Goal: Task Accomplishment & Management: Manage account settings

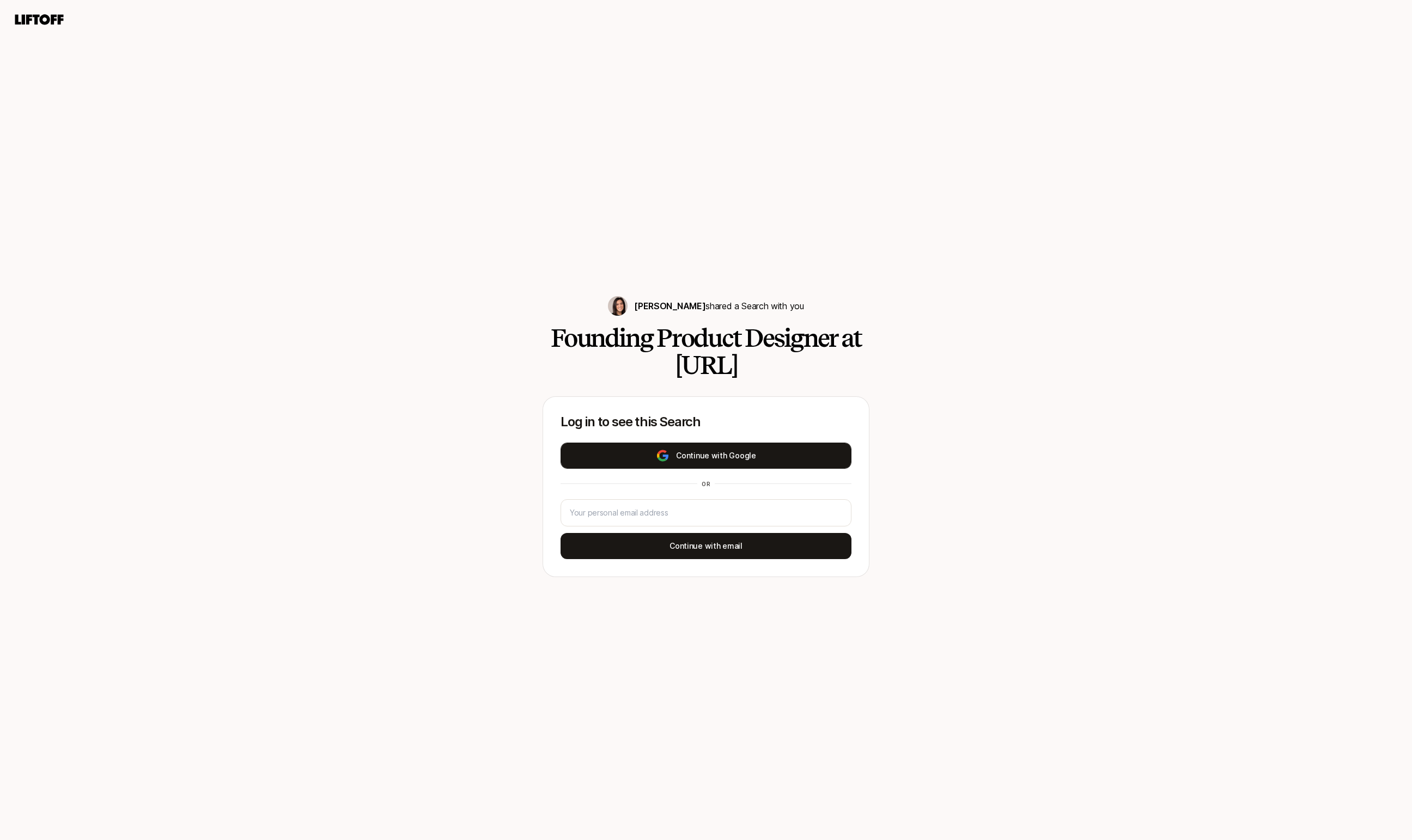
click at [677, 454] on button "Continue with Google" at bounding box center [706, 455] width 291 height 26
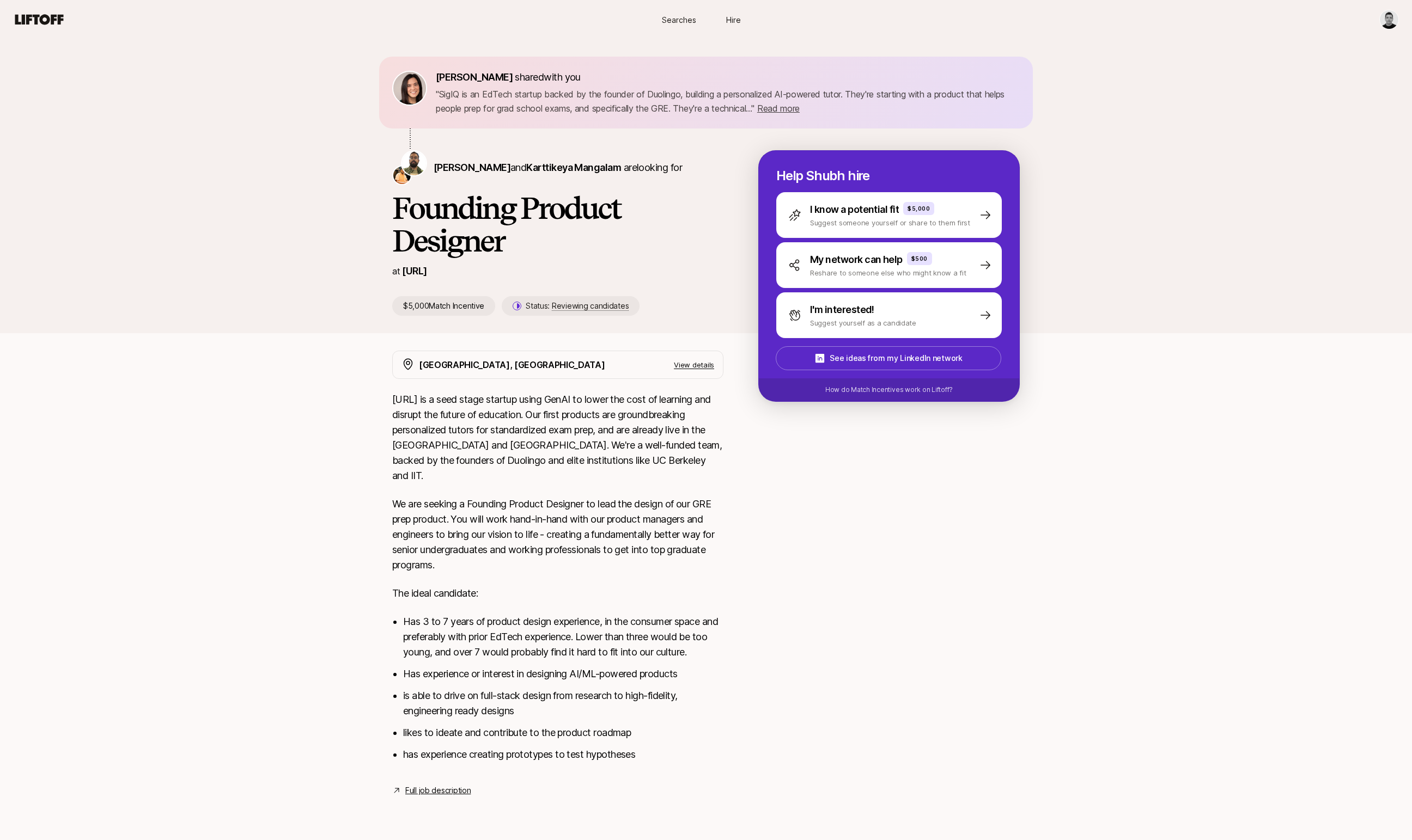
click at [699, 264] on div "at SigIQ.ai" at bounding box center [558, 271] width 331 height 15
click at [778, 112] on span "Read more" at bounding box center [778, 109] width 43 height 11
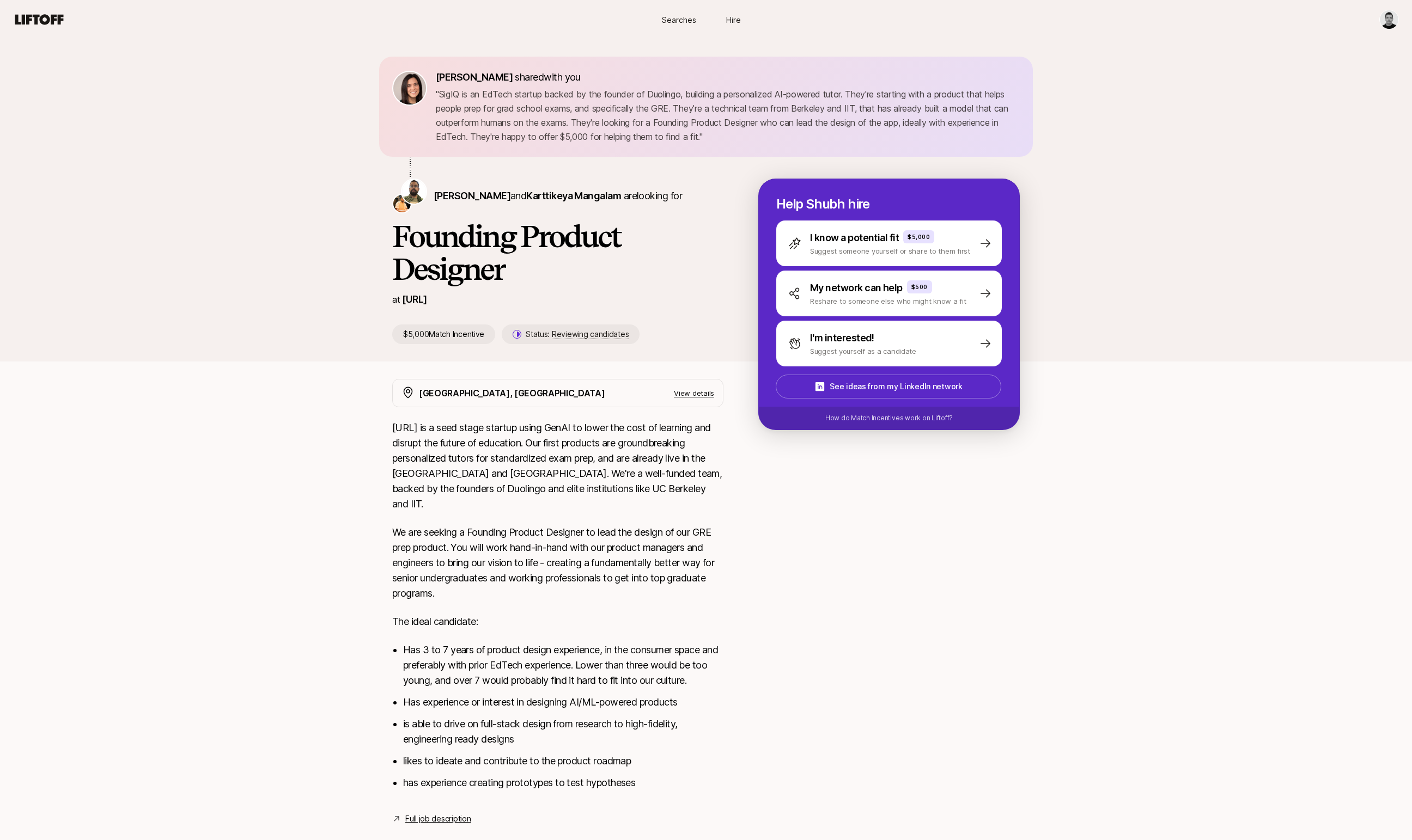
click at [680, 19] on span "Searches" at bounding box center [679, 20] width 34 height 11
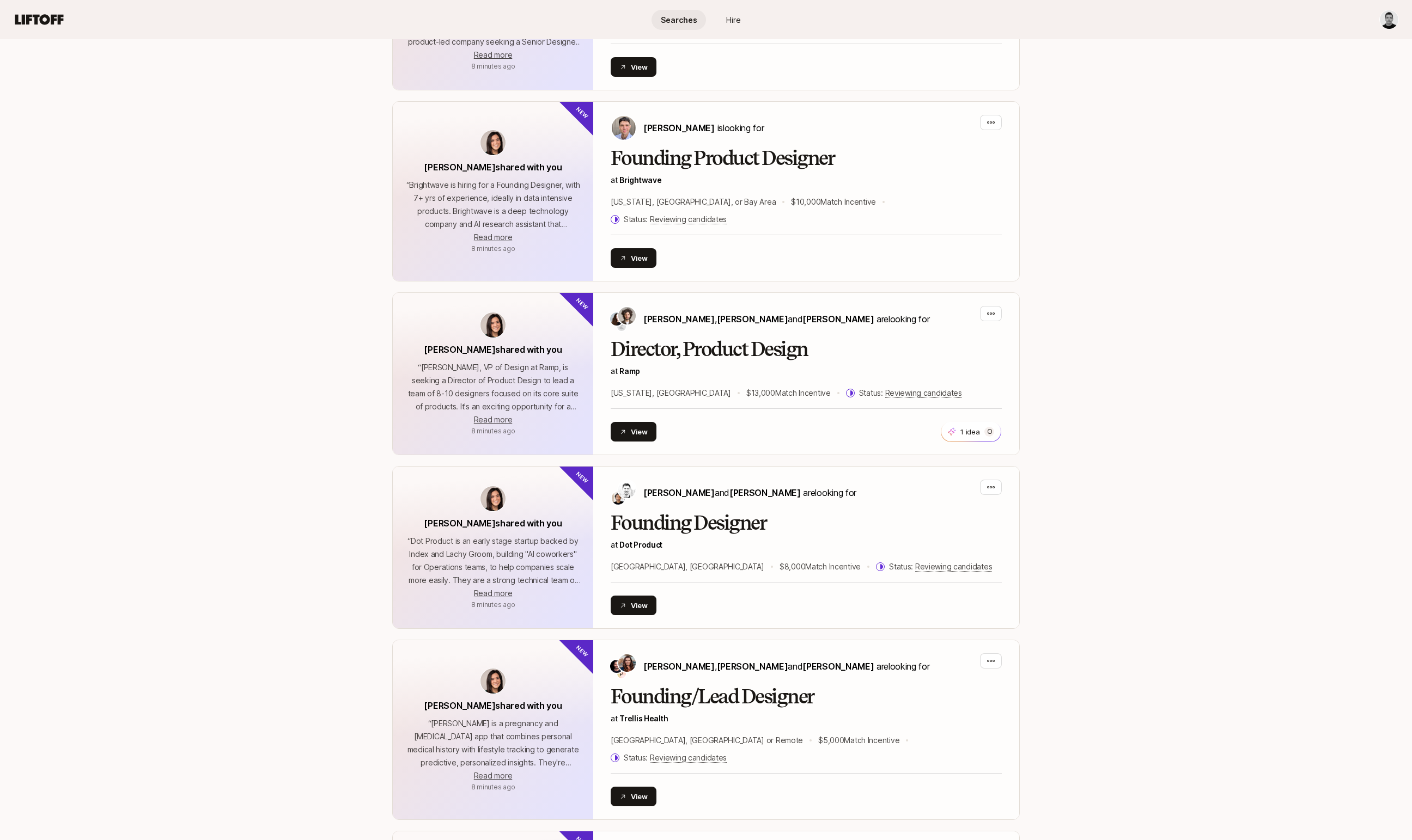
scroll to position [886, 0]
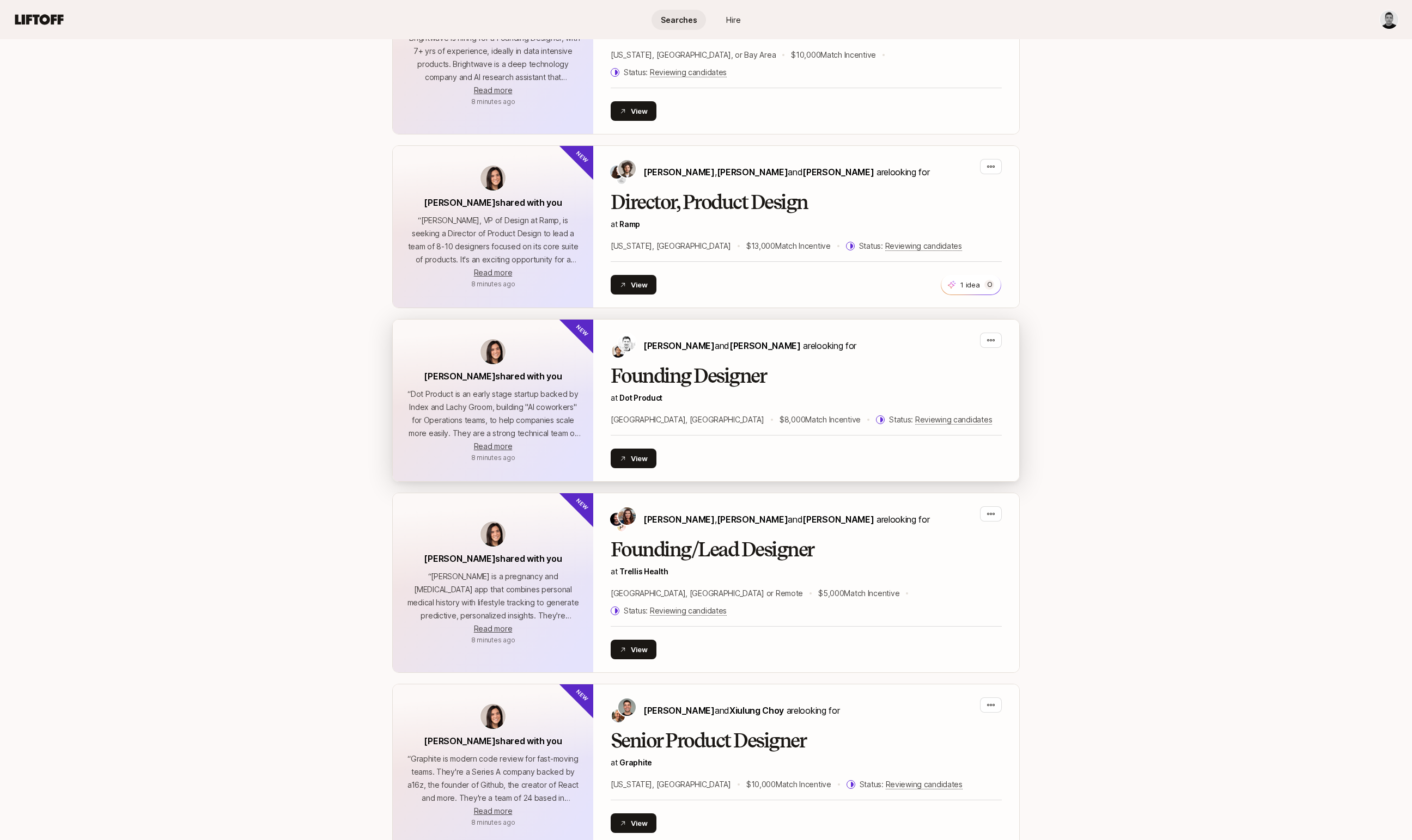
click at [768, 365] on h2 "Founding Designer" at bounding box center [806, 375] width 391 height 21
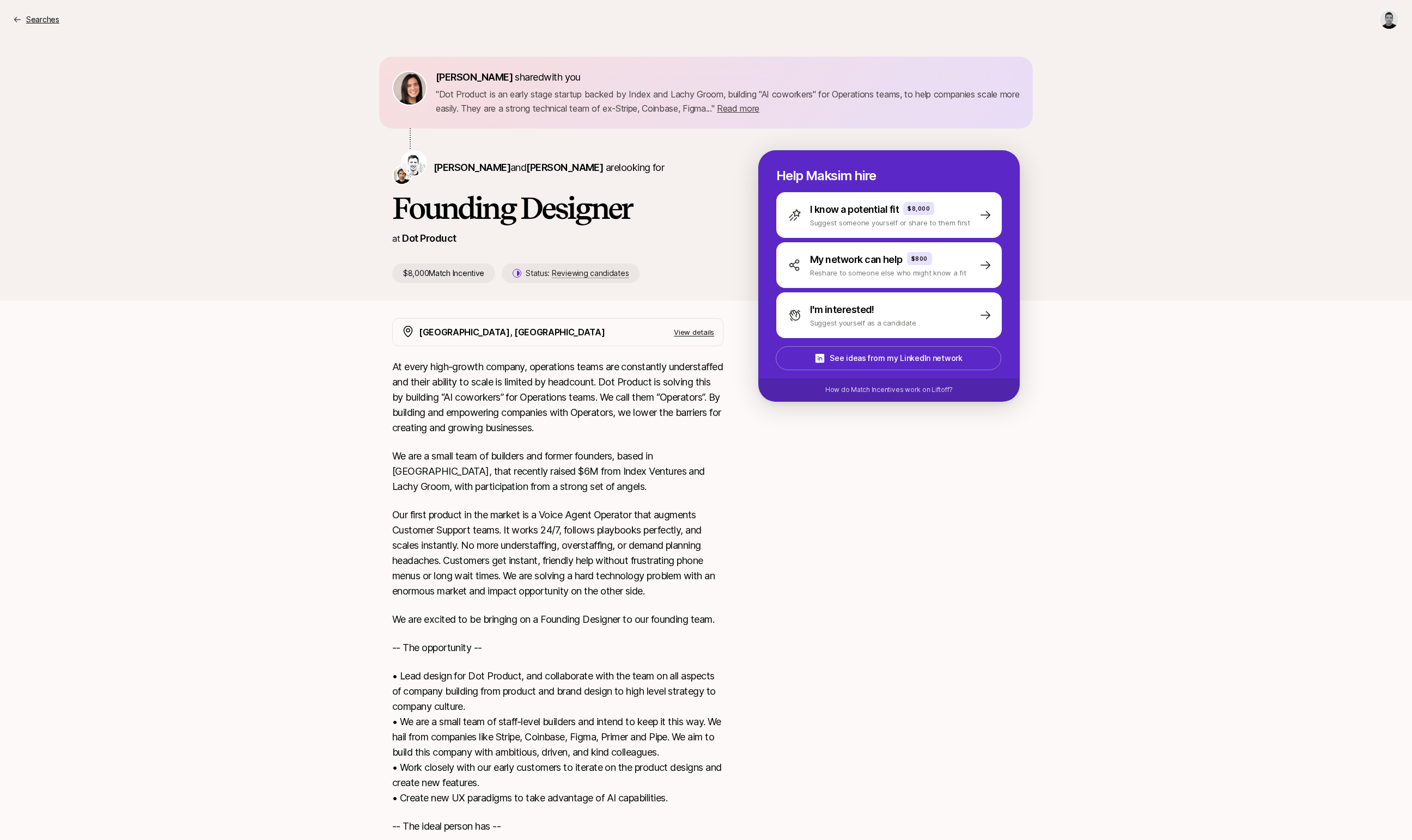
click at [47, 18] on p "Searches" at bounding box center [43, 20] width 33 height 13
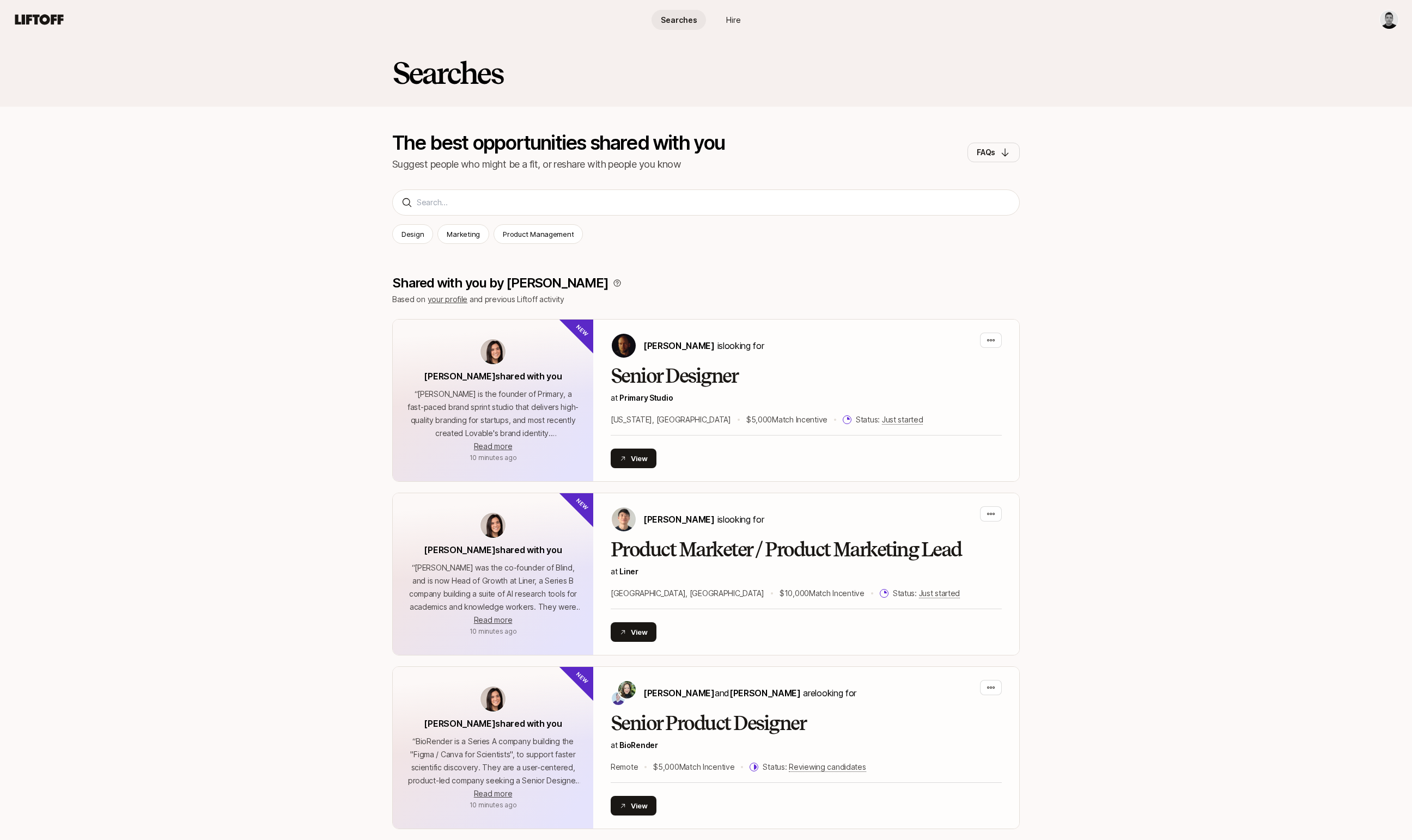
click at [740, 19] on span "Hire" at bounding box center [733, 20] width 15 height 11
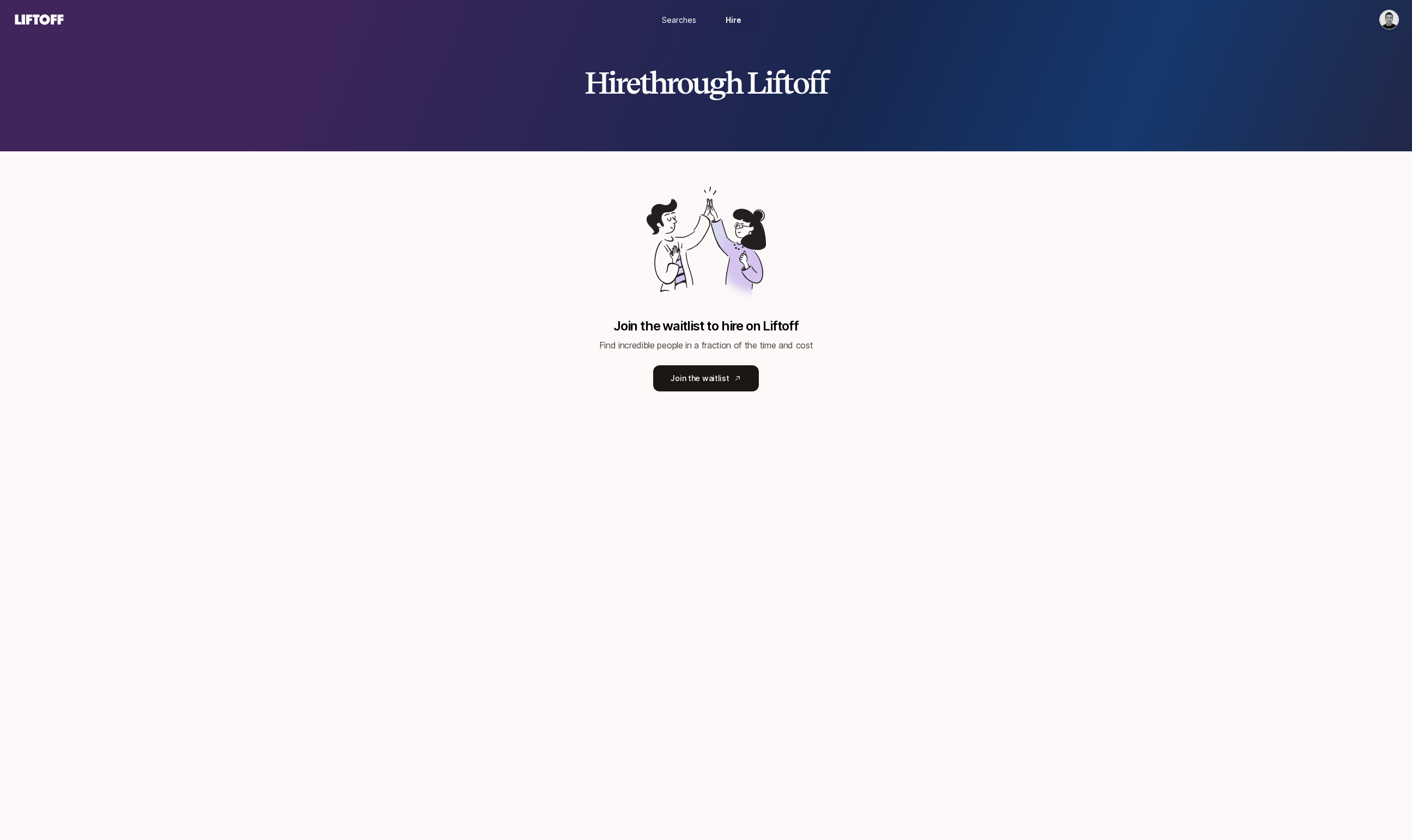
click at [687, 19] on span "Searches" at bounding box center [679, 20] width 34 height 11
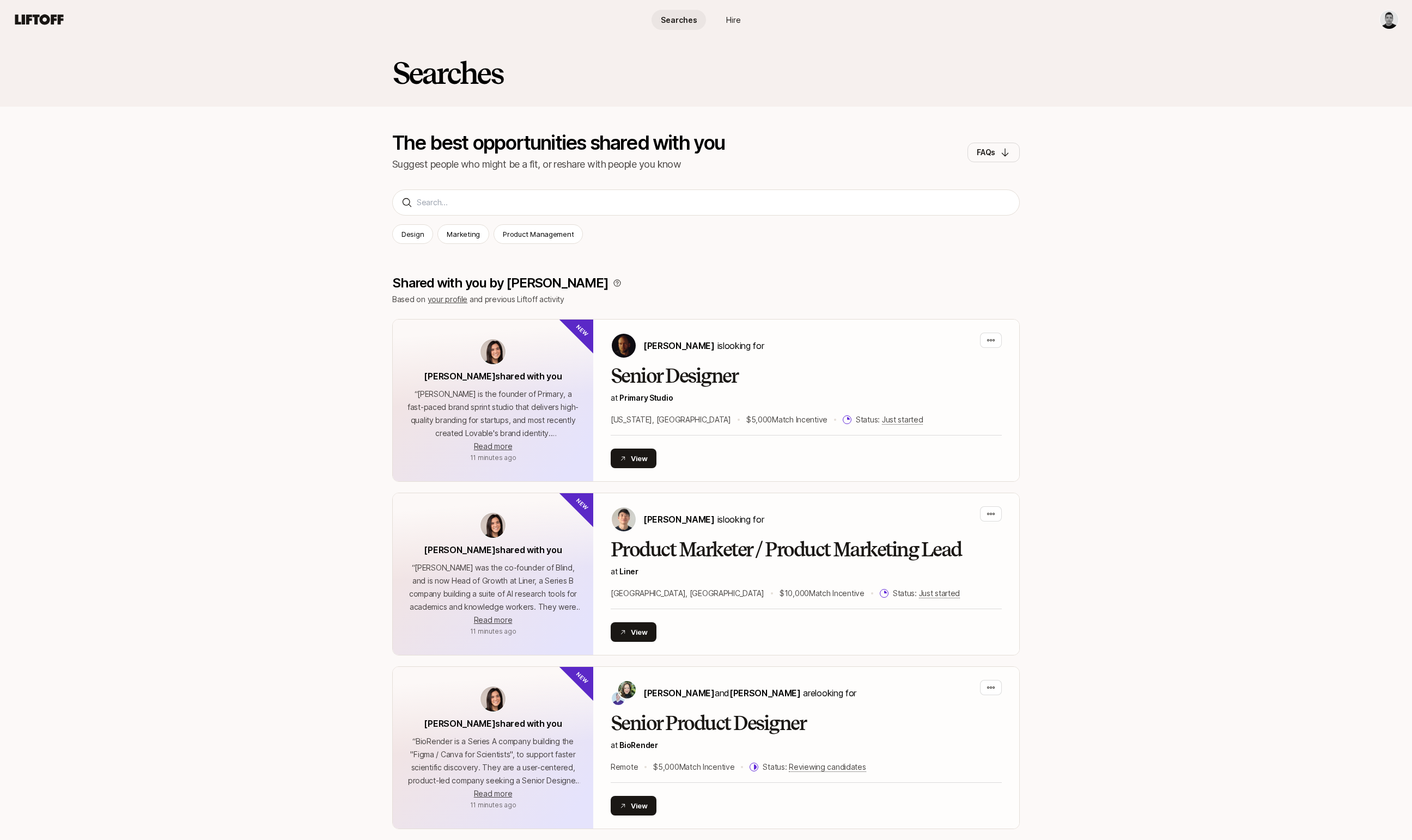
click at [1393, 18] on html "Searches Hire Searches Hire Searches The best opportunities shared with you Sug…" at bounding box center [706, 420] width 1412 height 840
click at [1257, 95] on div "Profile" at bounding box center [1312, 91] width 175 height 20
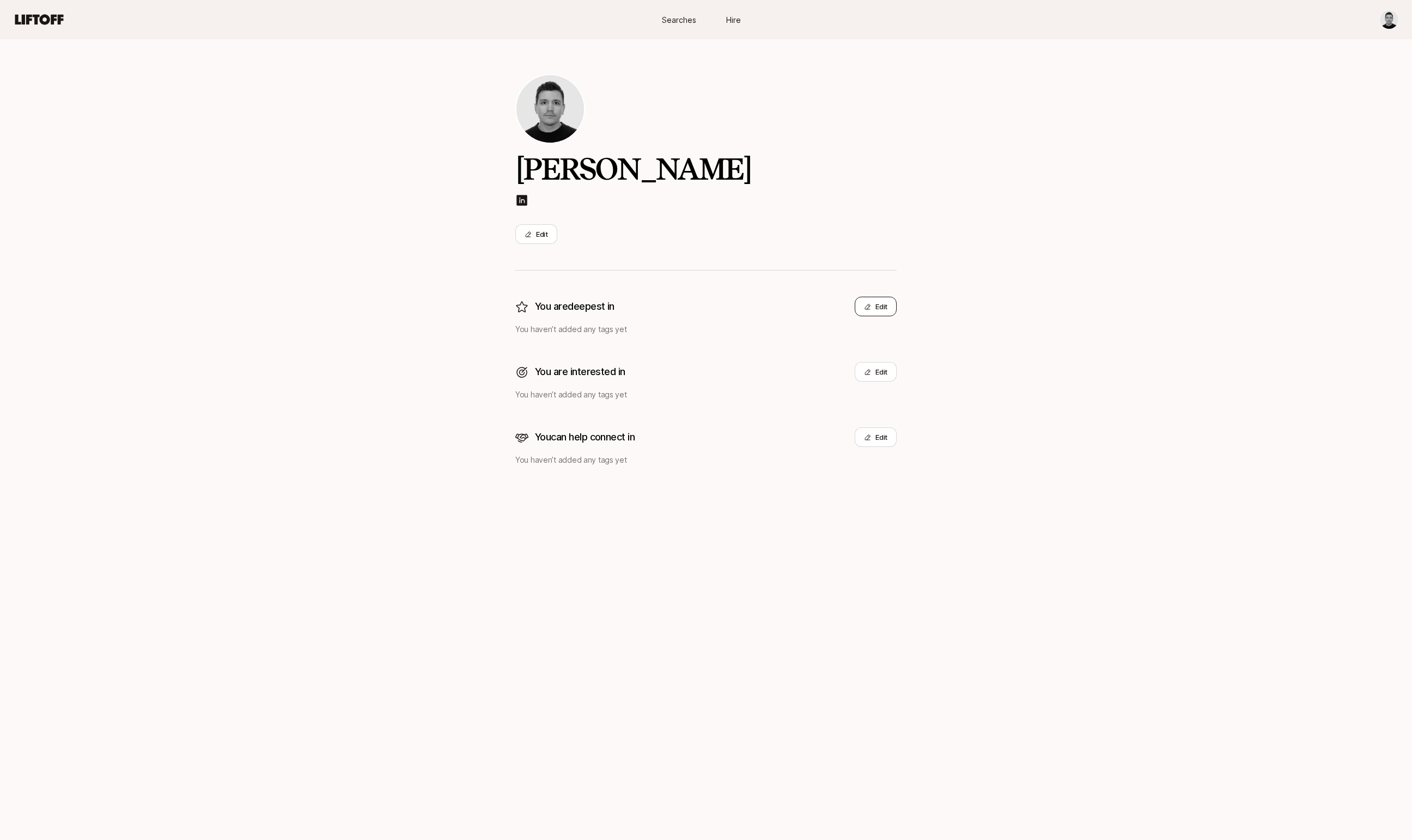
click at [877, 310] on button "Edit" at bounding box center [875, 306] width 42 height 20
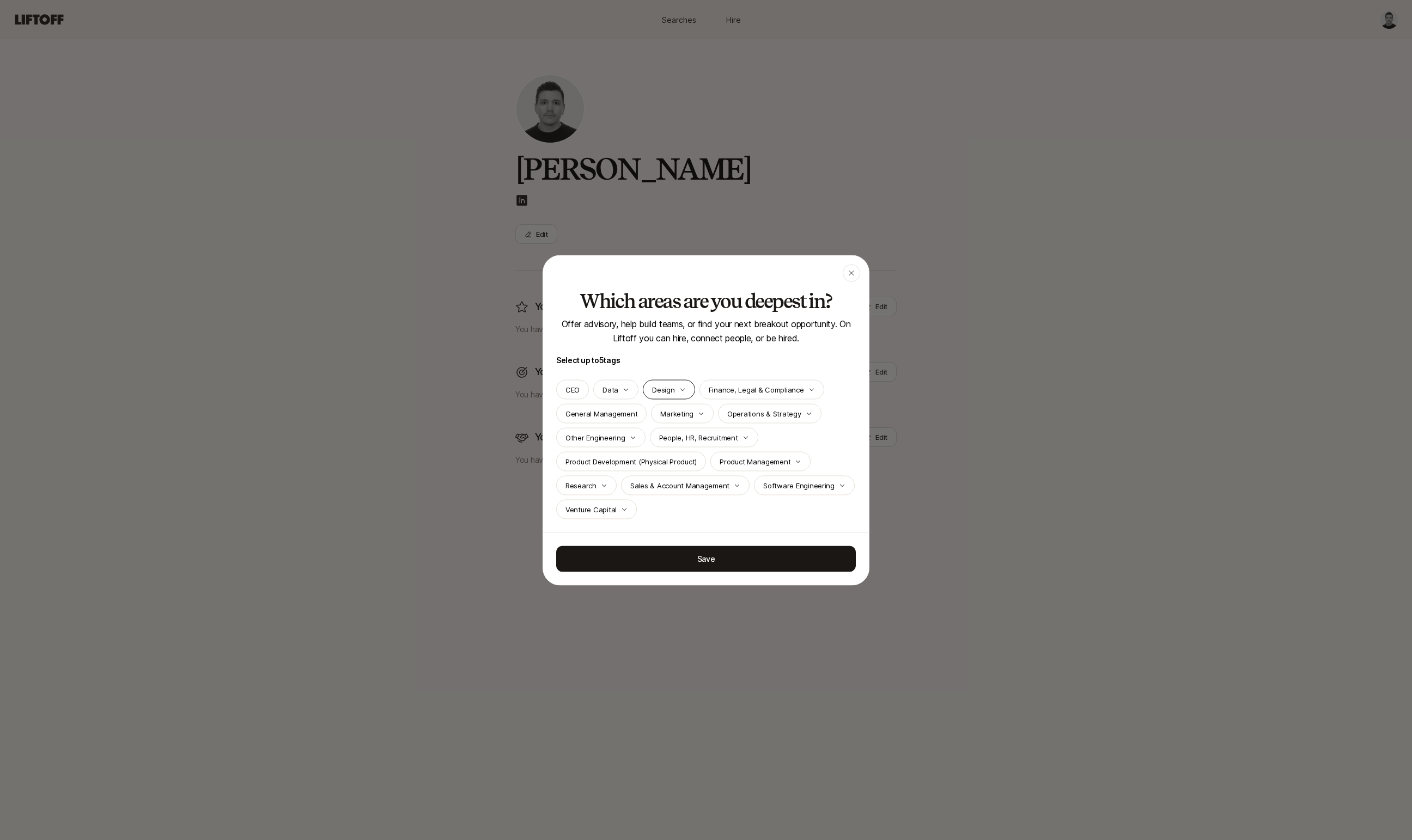
click at [674, 388] on div "Design" at bounding box center [668, 388] width 52 height 20
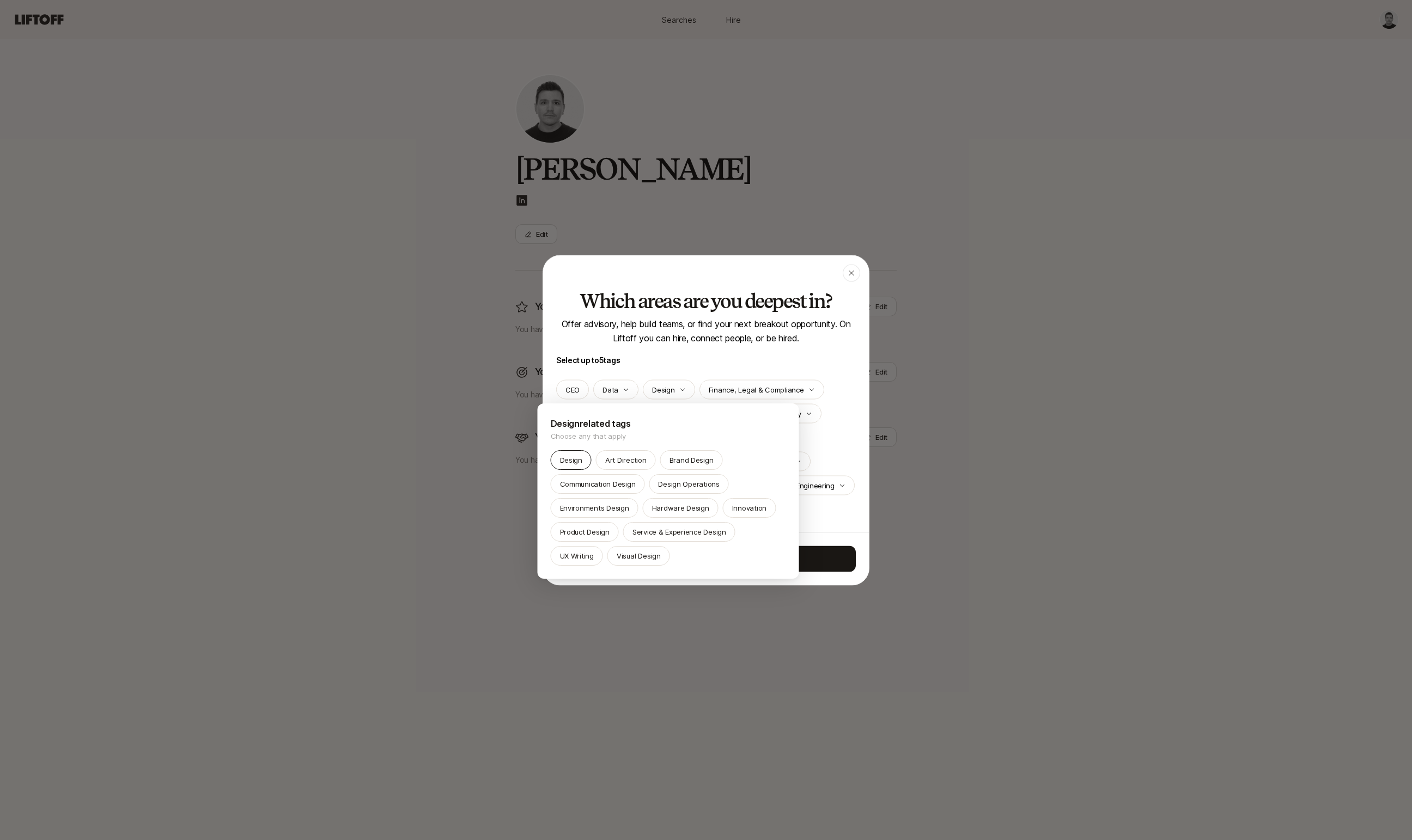
click at [572, 460] on p "Design" at bounding box center [571, 460] width 22 height 11
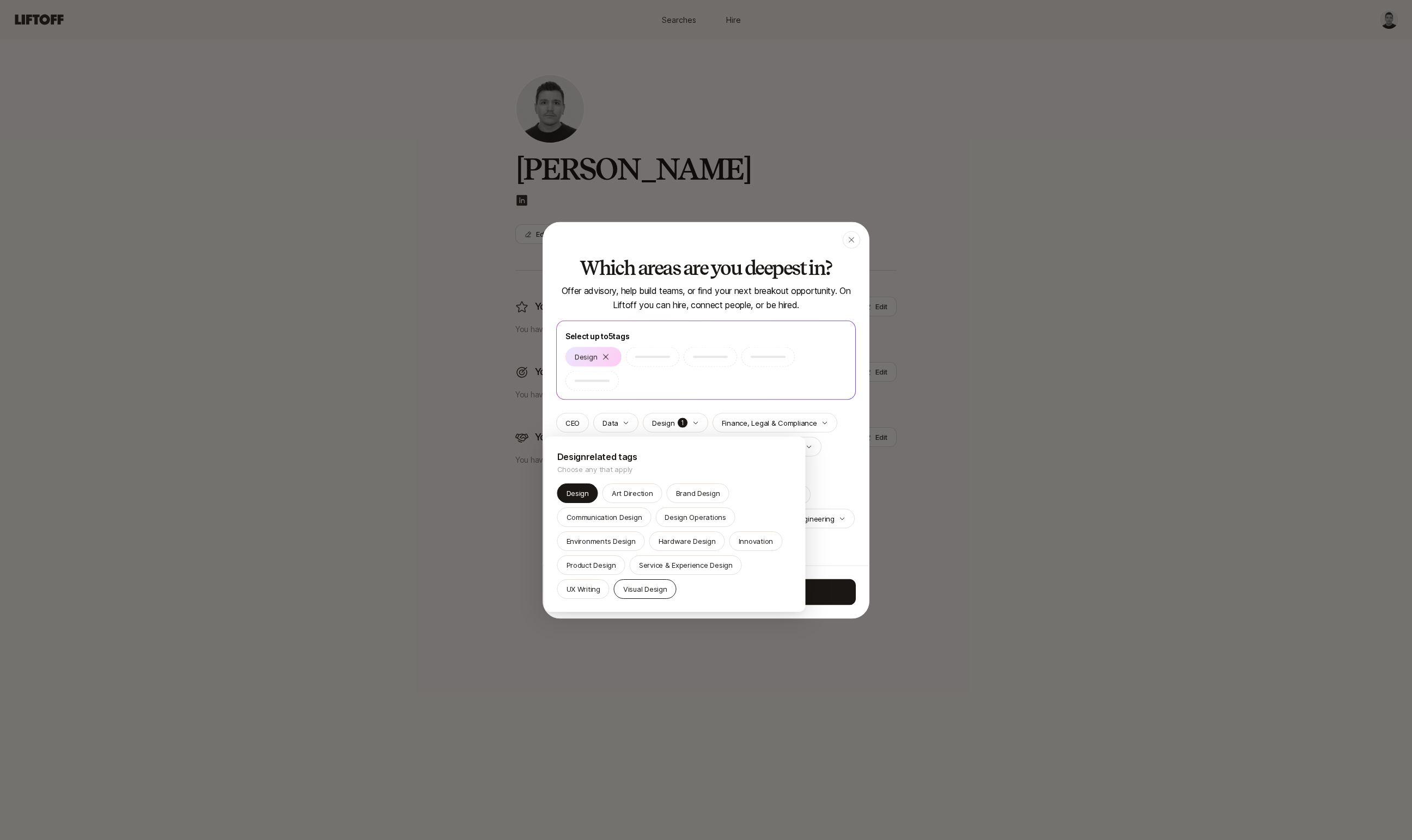
click at [654, 590] on p "Visual Design" at bounding box center [644, 589] width 44 height 11
click at [615, 570] on p "Product Design" at bounding box center [590, 565] width 49 height 11
click at [638, 492] on p "Art Direction" at bounding box center [632, 493] width 42 height 11
click at [834, 481] on div at bounding box center [706, 420] width 1412 height 840
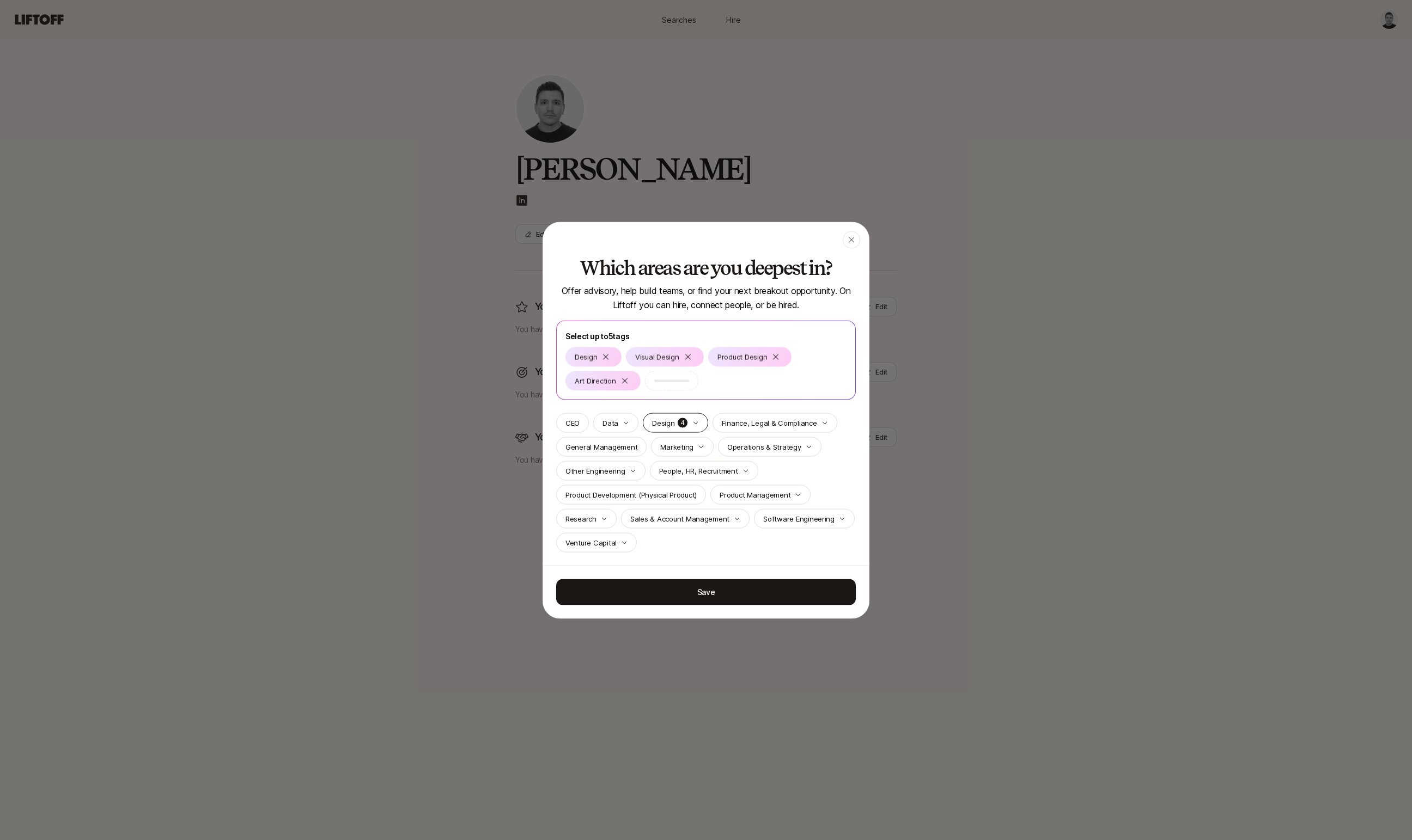
click at [678, 423] on p "4" at bounding box center [682, 423] width 11 height 11
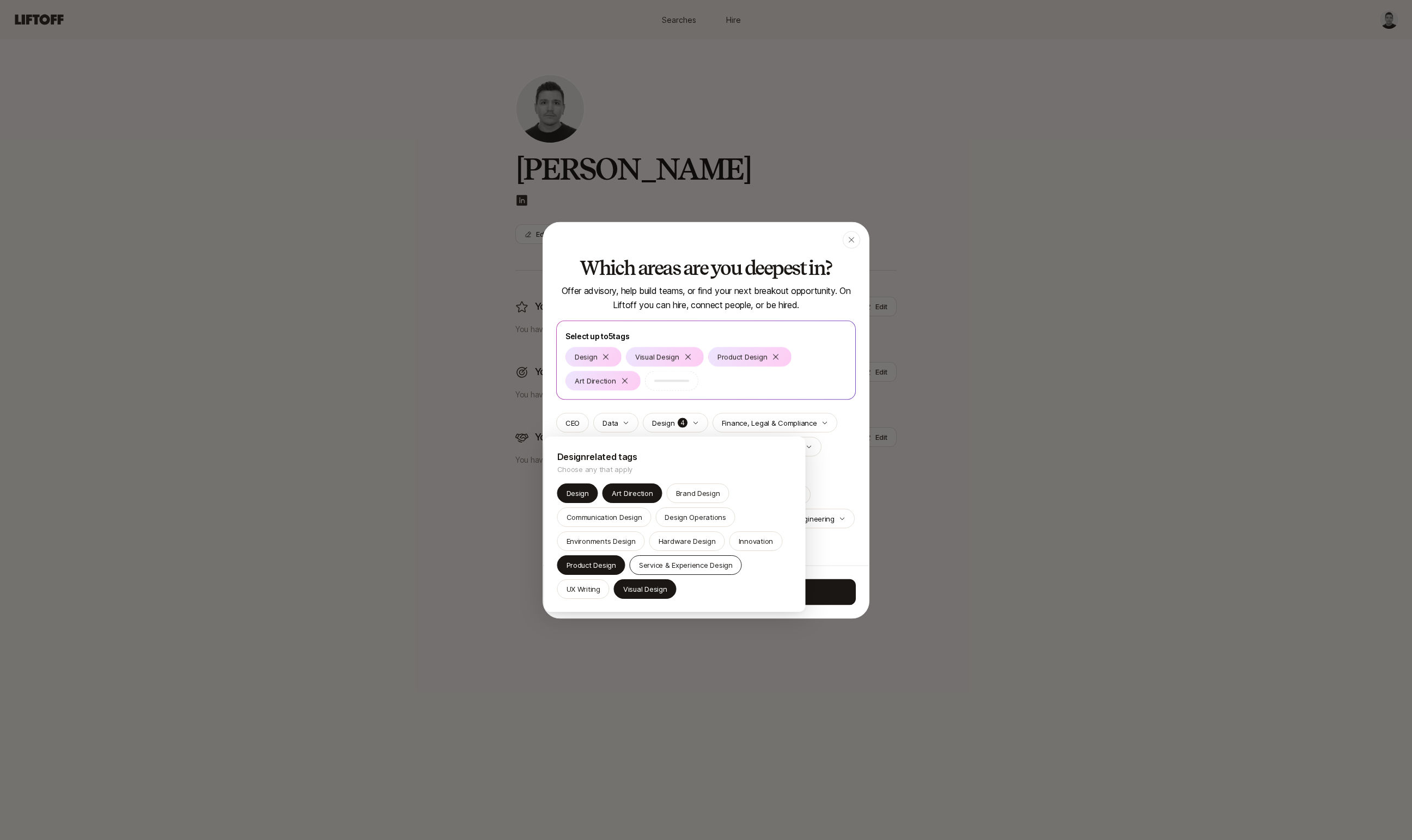
click at [695, 565] on p "Service & Experience Design" at bounding box center [685, 565] width 94 height 11
click at [825, 489] on div at bounding box center [706, 420] width 1412 height 840
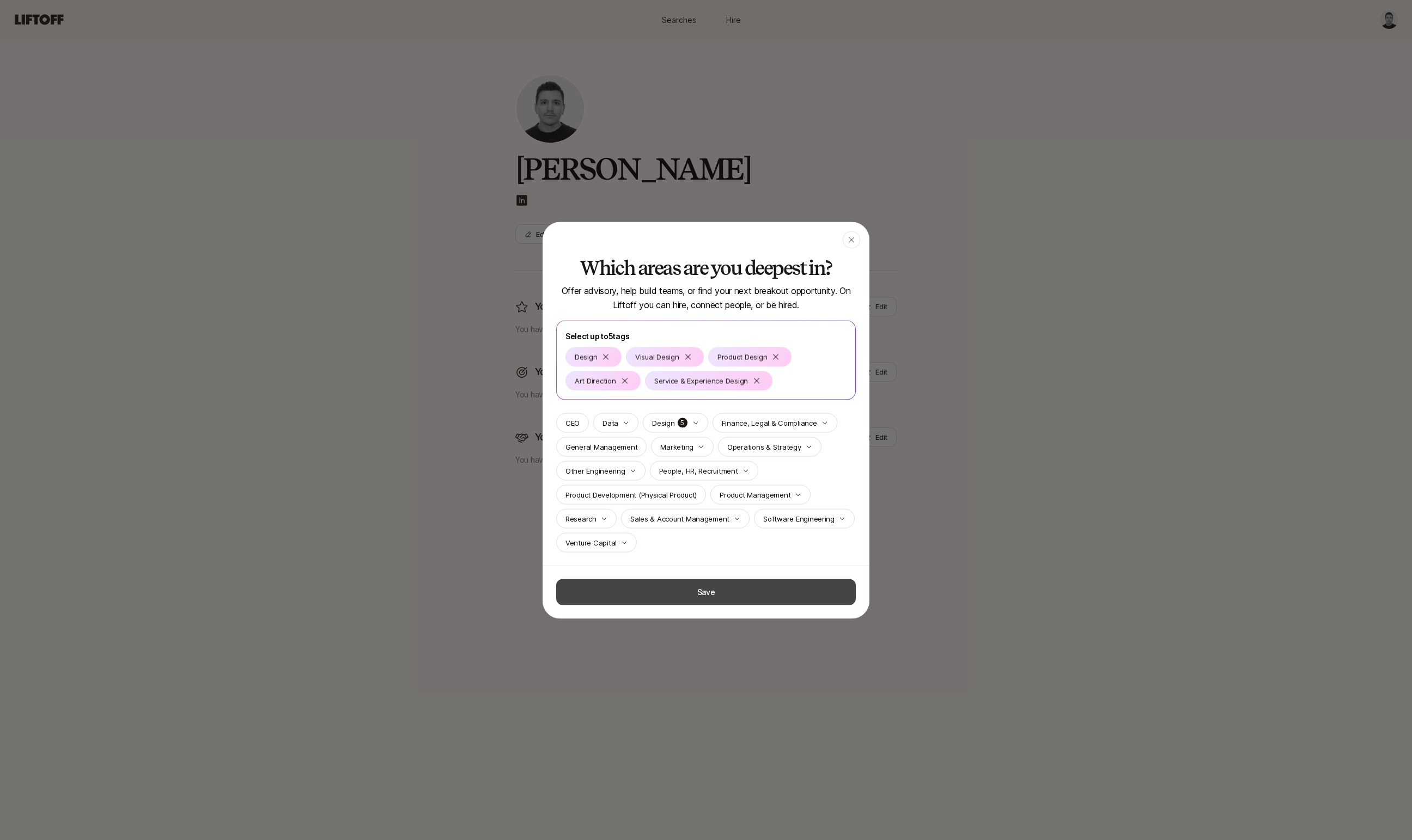
click at [774, 590] on button "Save" at bounding box center [706, 592] width 299 height 26
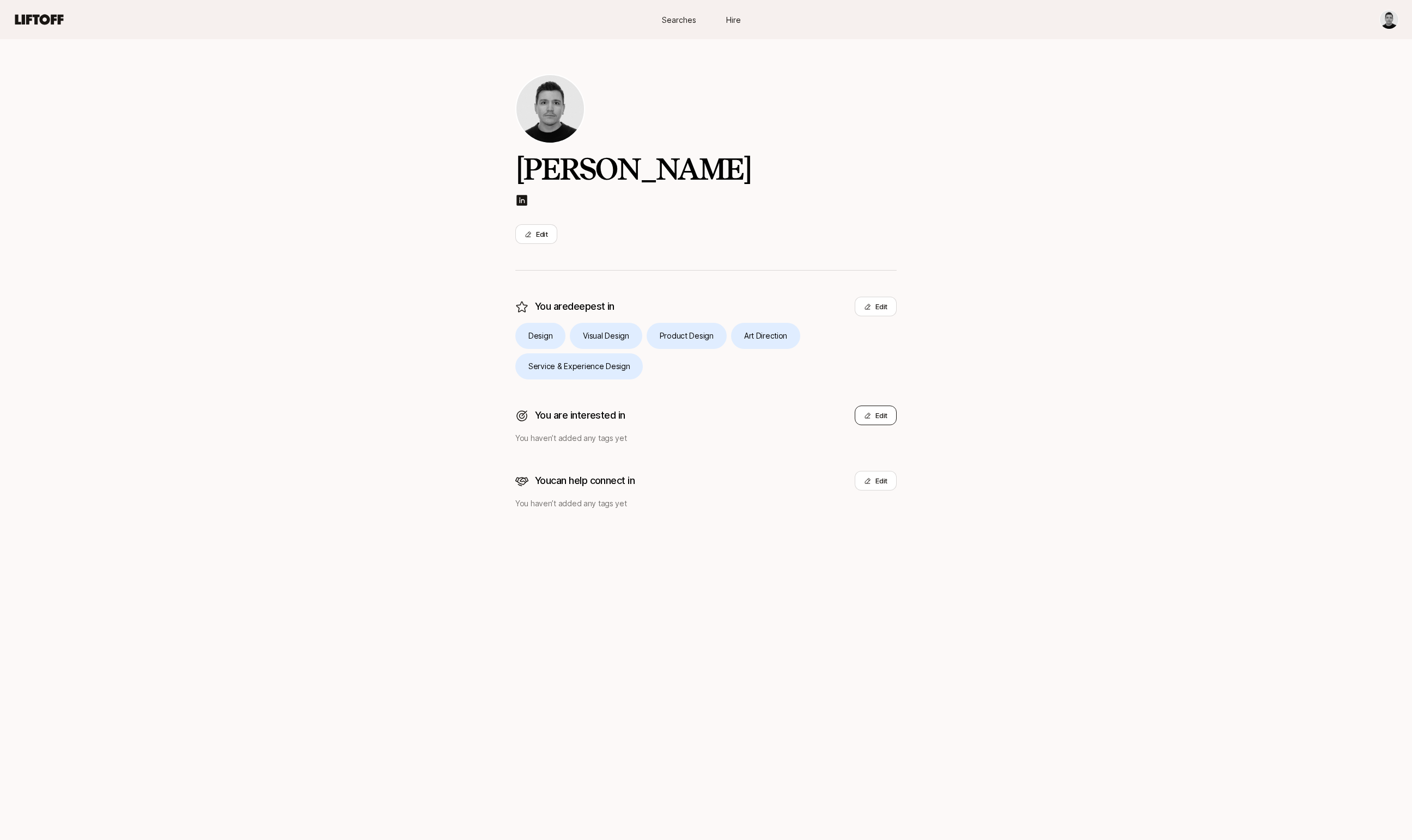
click at [870, 416] on button "Edit" at bounding box center [875, 415] width 42 height 20
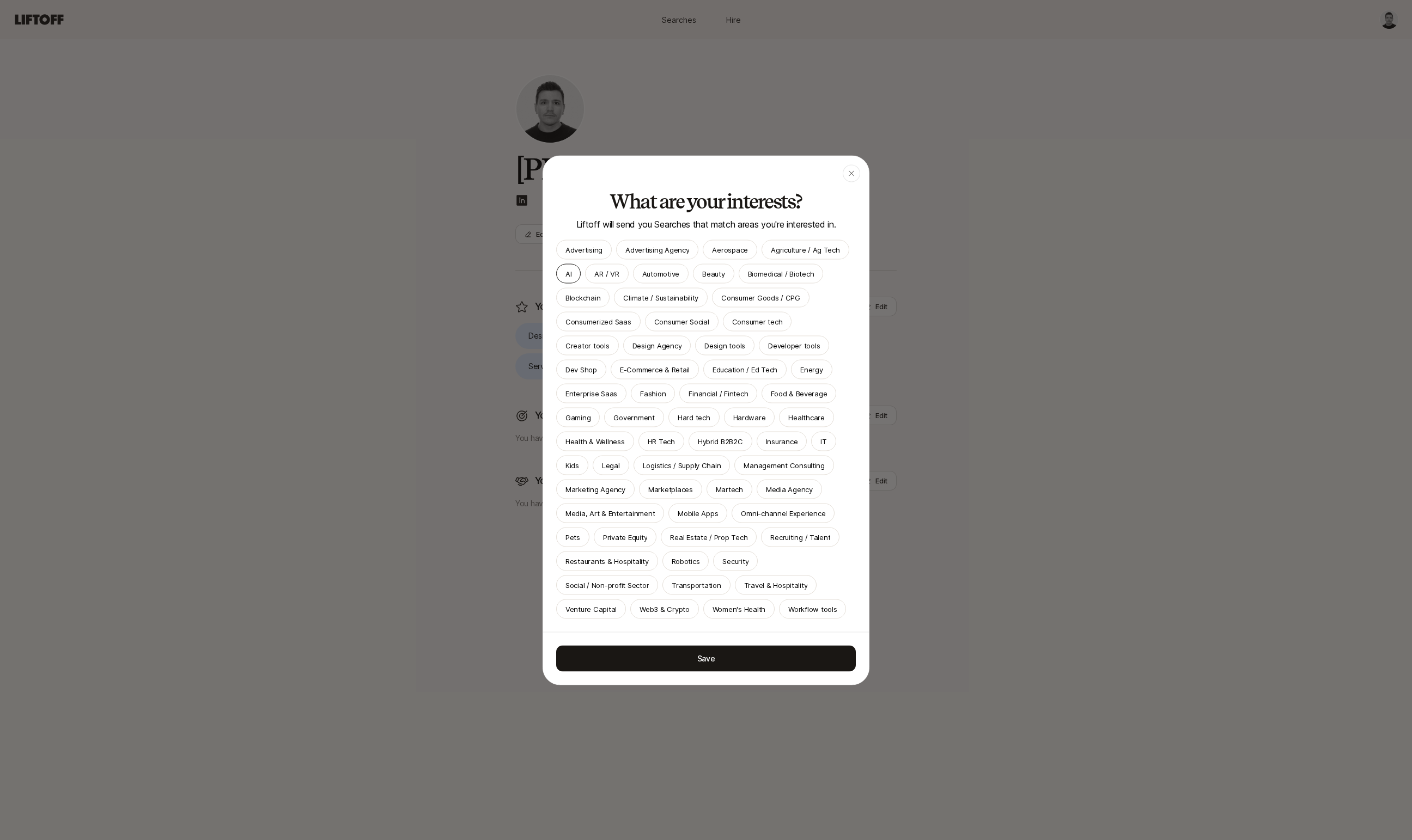
click at [579, 276] on div "AI" at bounding box center [568, 273] width 24 height 20
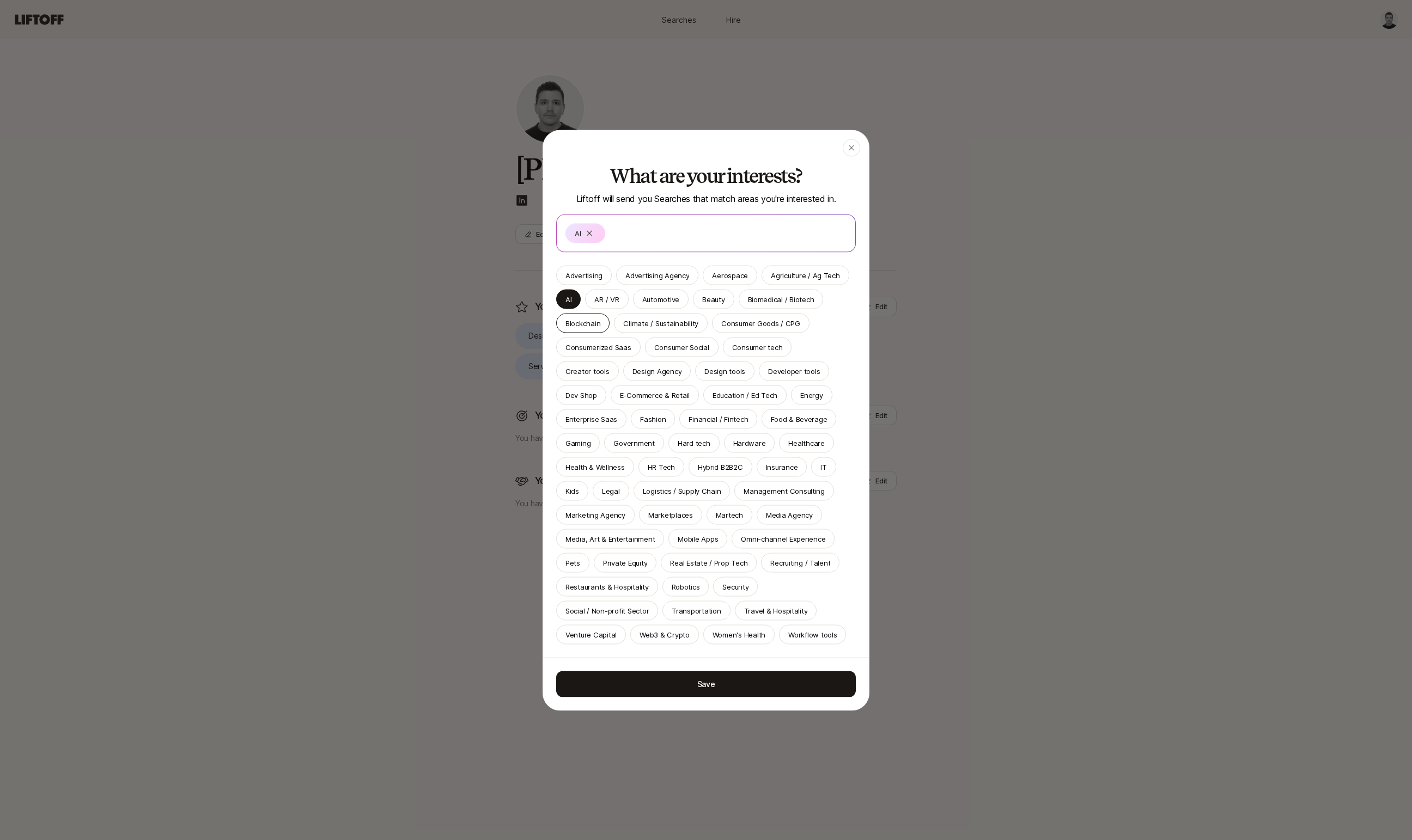
click at [587, 327] on p "Blockchain" at bounding box center [583, 323] width 35 height 11
click at [689, 423] on p "Financial / Fintech" at bounding box center [719, 419] width 59 height 11
click at [672, 637] on p "Web3 & Crypto" at bounding box center [665, 635] width 50 height 11
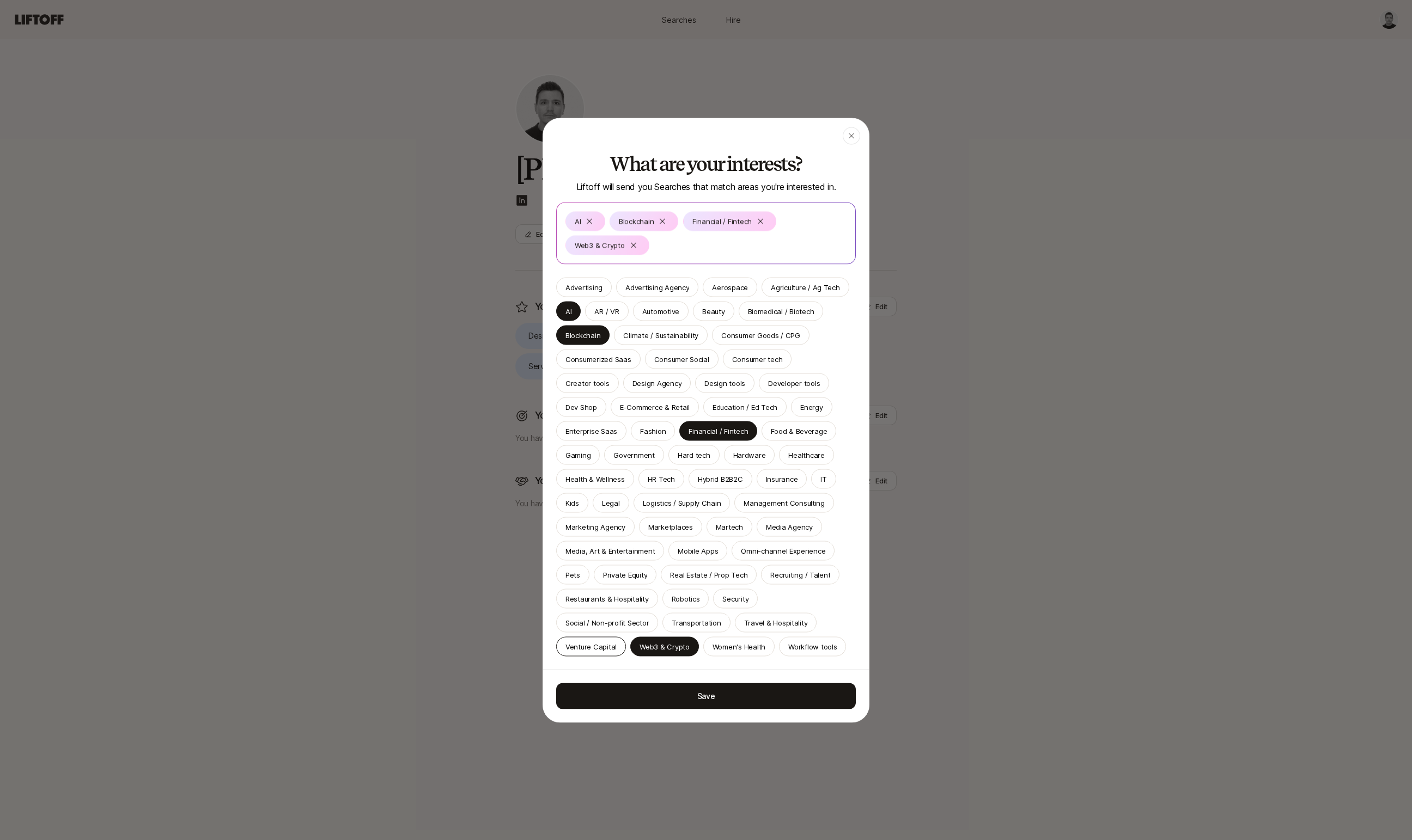
click at [606, 645] on p "Venture Capital" at bounding box center [590, 647] width 51 height 11
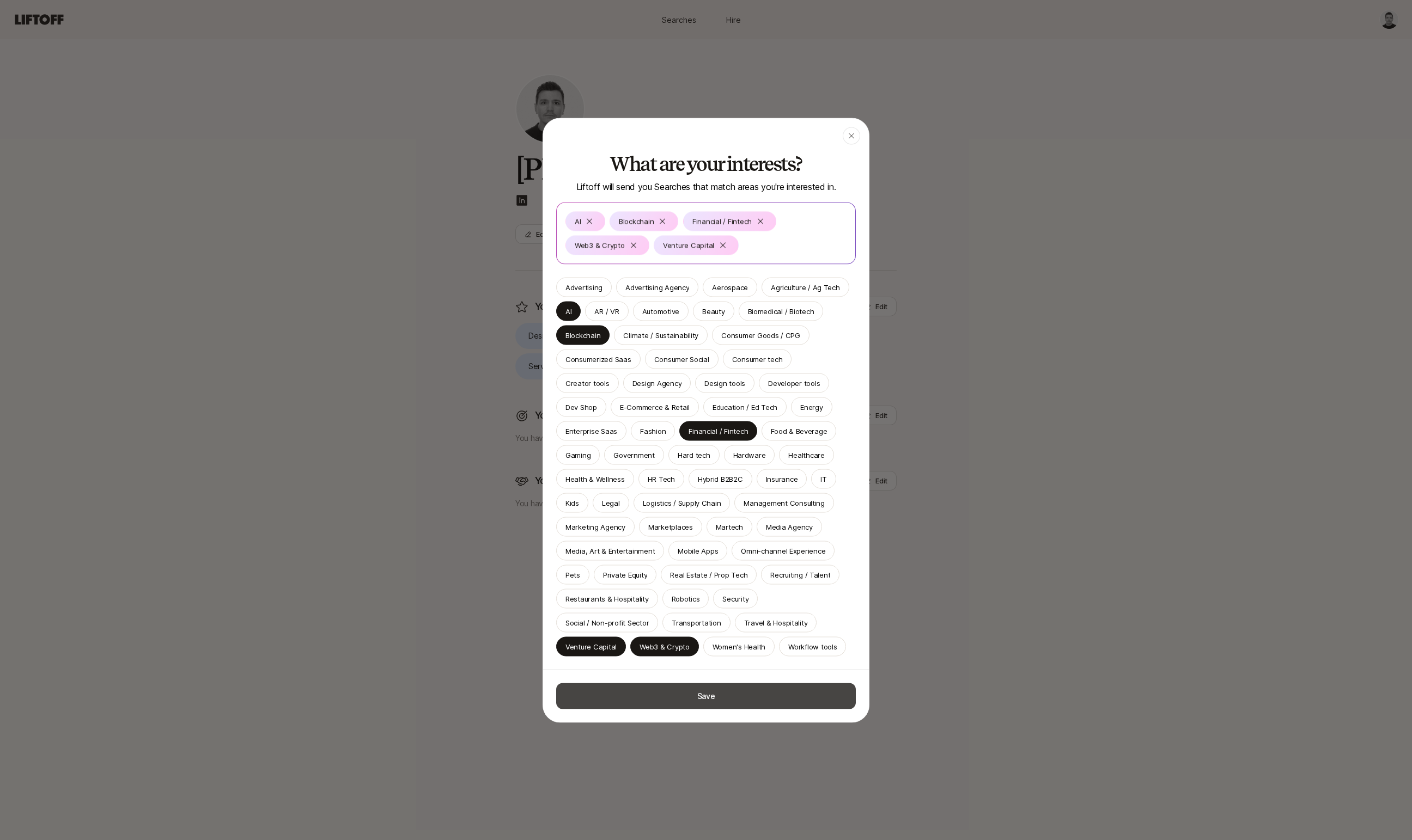
click at [759, 693] on button "Save" at bounding box center [706, 696] width 299 height 26
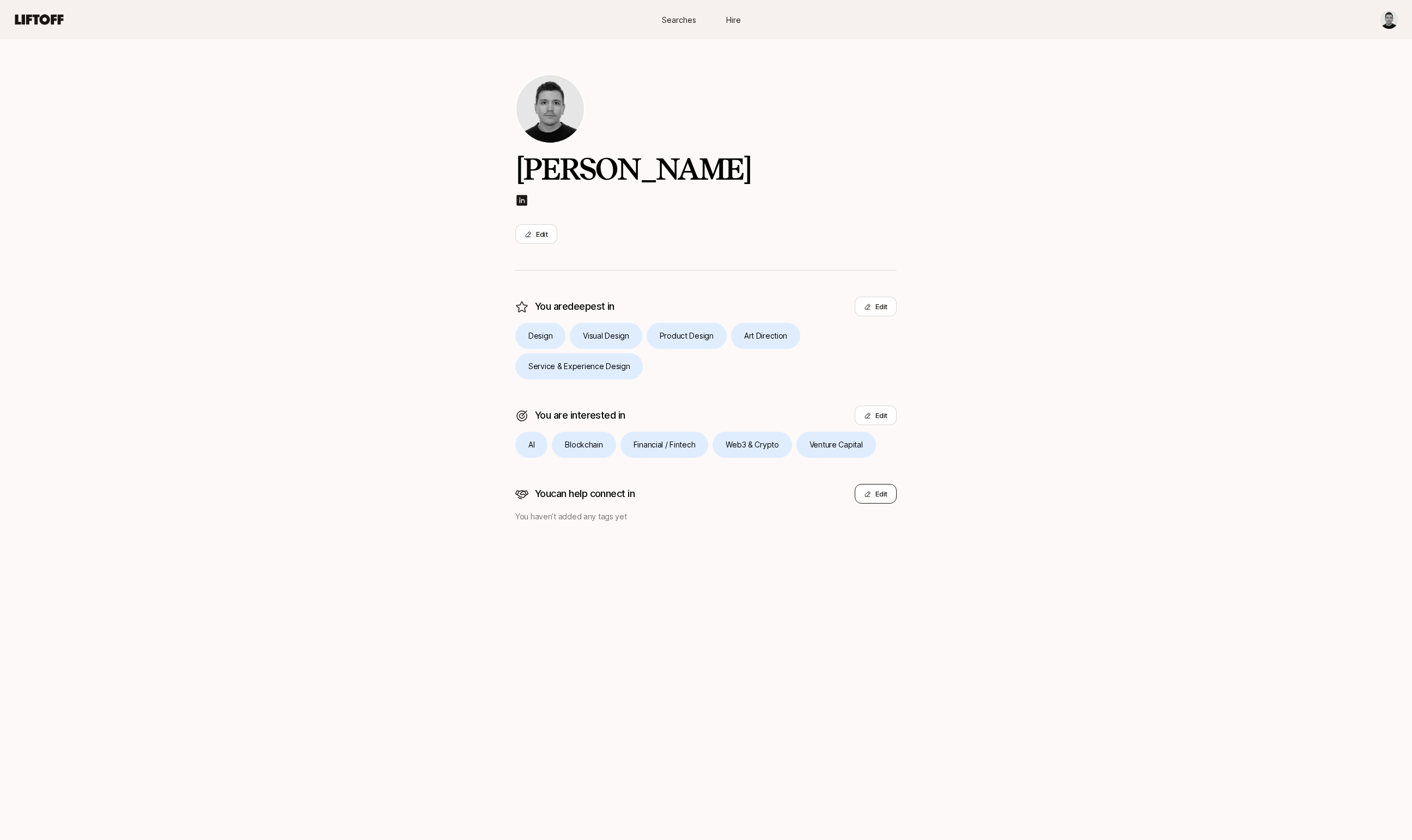
click at [884, 500] on button "Edit" at bounding box center [875, 493] width 42 height 20
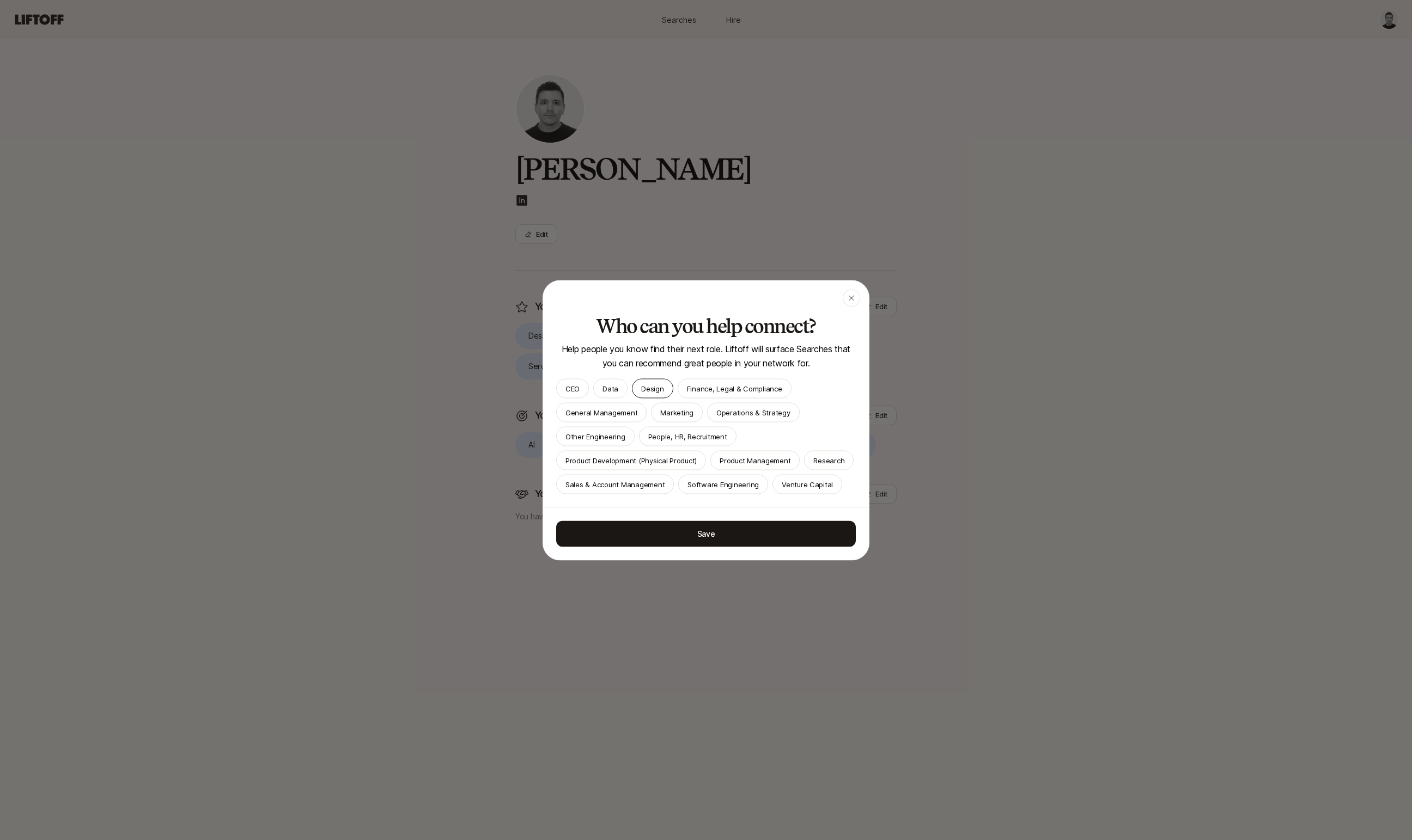
click at [644, 385] on p "Design" at bounding box center [653, 388] width 22 height 11
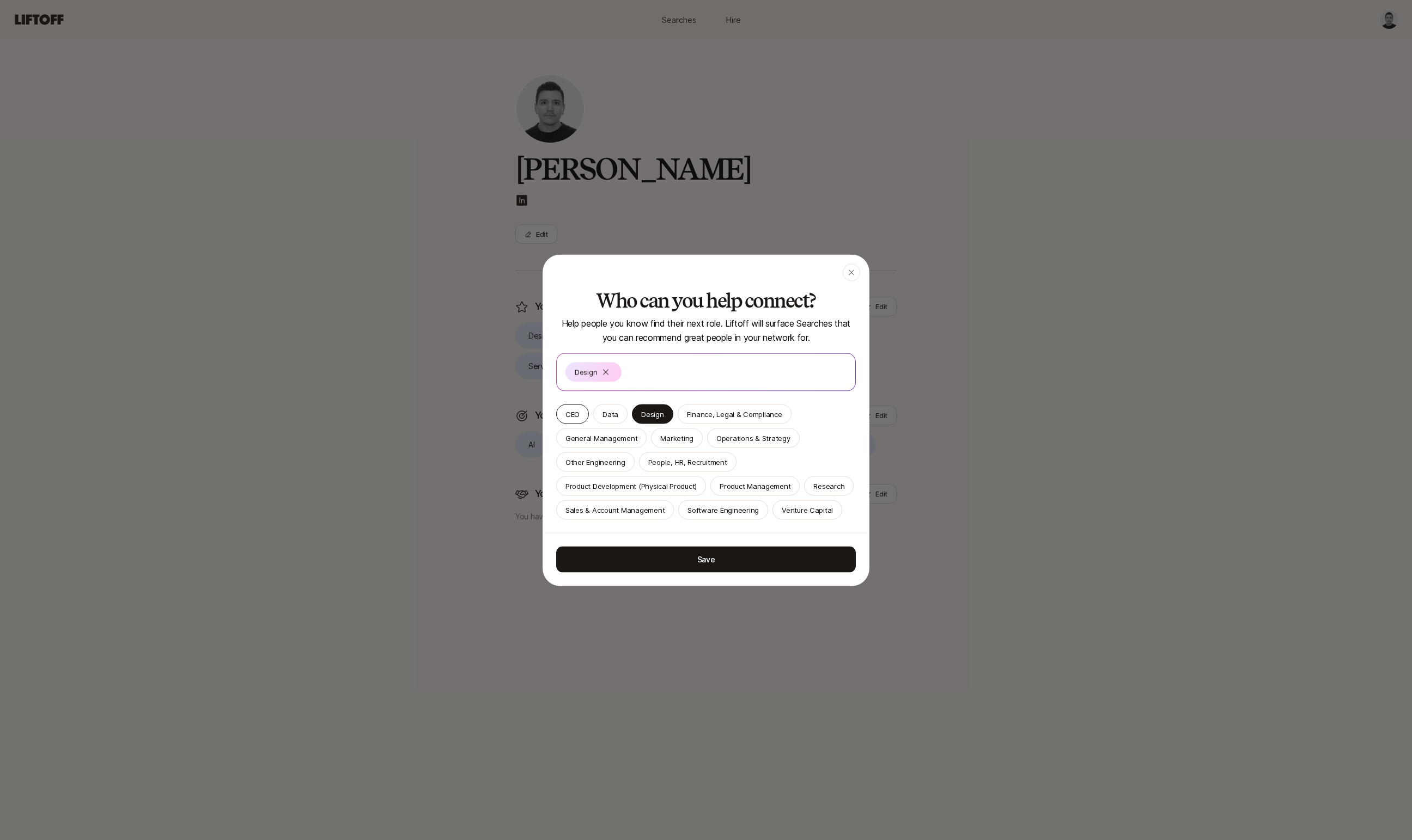
click at [570, 413] on p "CEO" at bounding box center [572, 413] width 14 height 11
click at [737, 487] on p "Product Management" at bounding box center [755, 486] width 71 height 11
click at [635, 487] on p "Product Development (Physical Product)" at bounding box center [630, 486] width 131 height 11
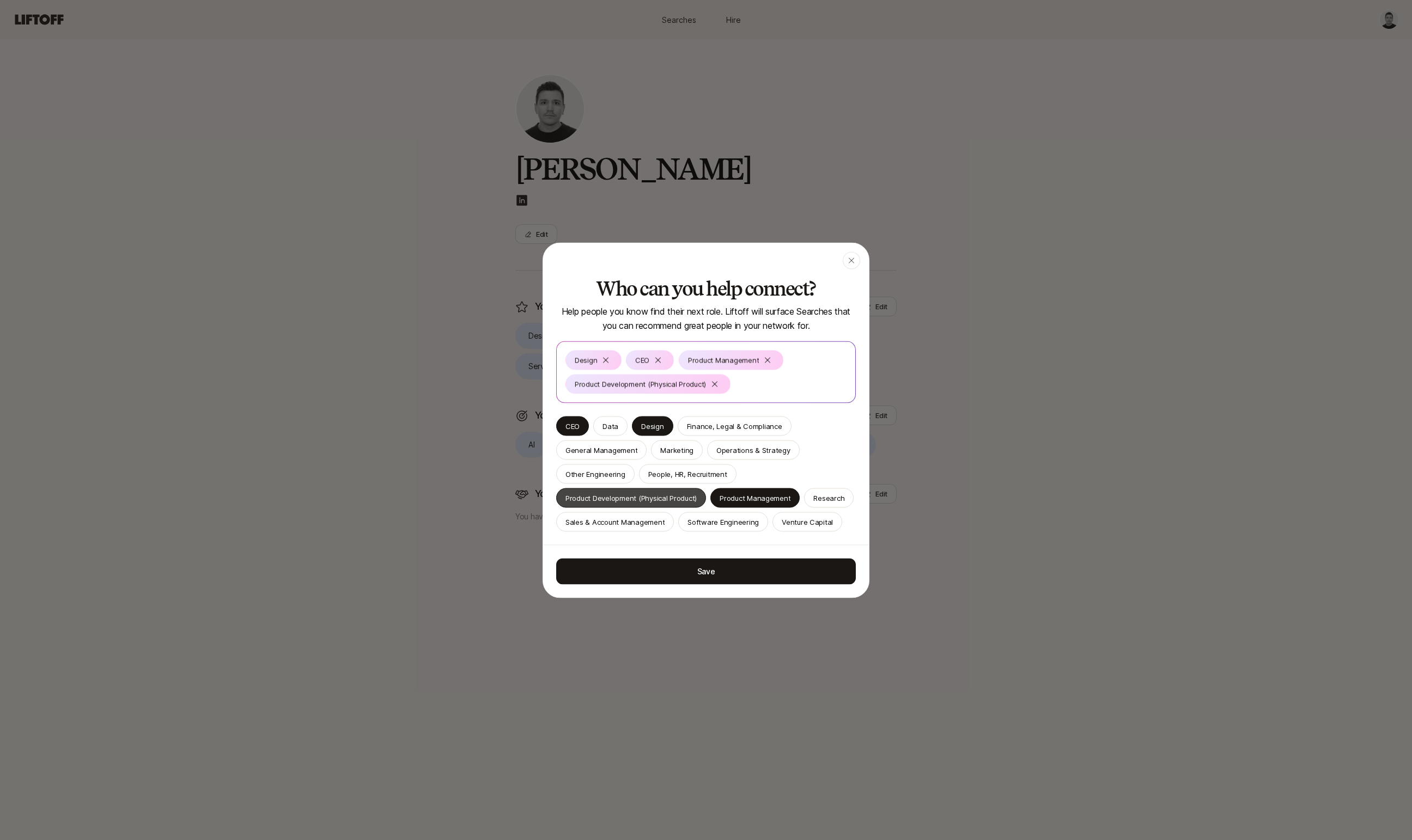
click at [660, 496] on p "Product Development (Physical Product)" at bounding box center [630, 498] width 131 height 11
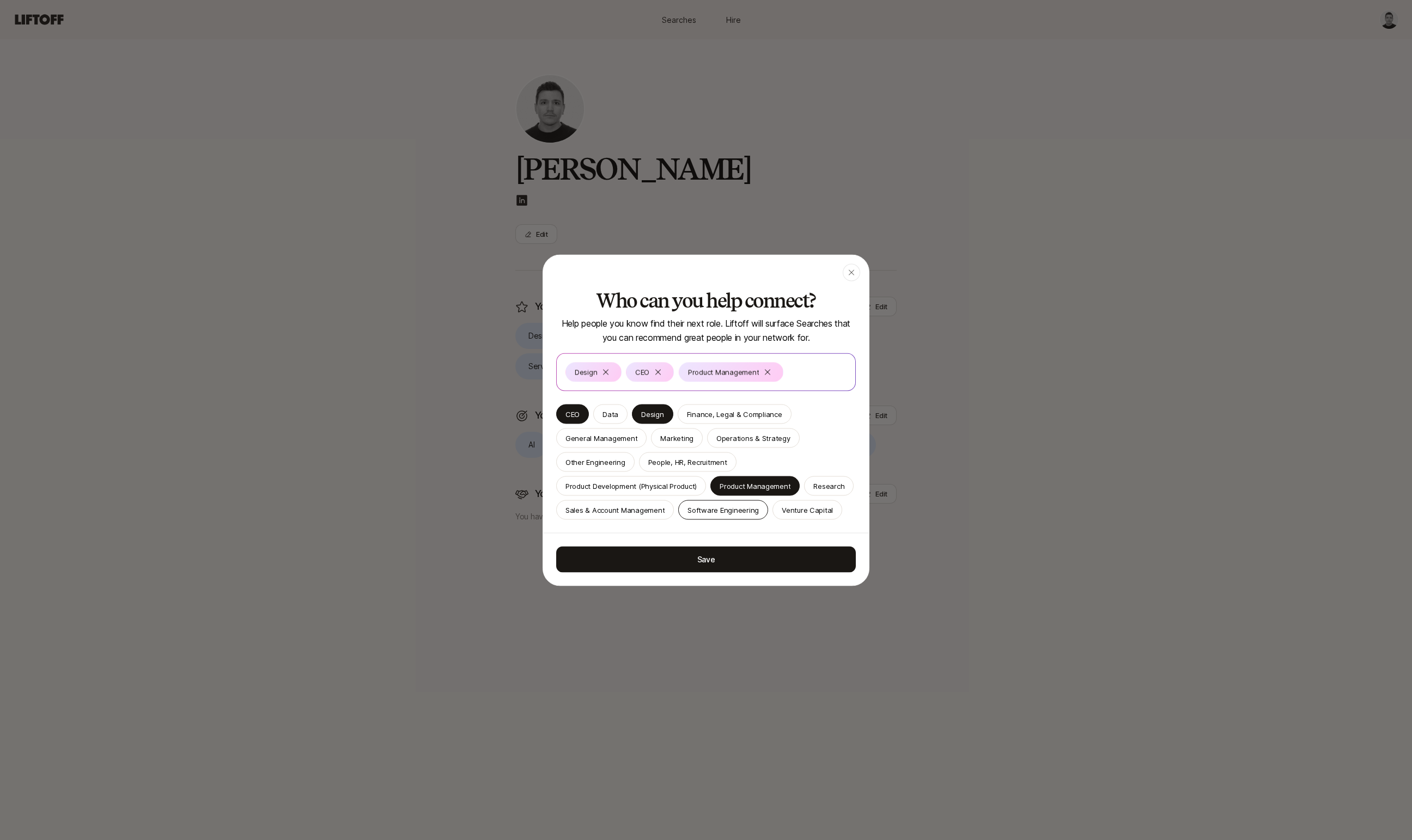
click at [719, 511] on p "Software Engineering" at bounding box center [722, 510] width 72 height 11
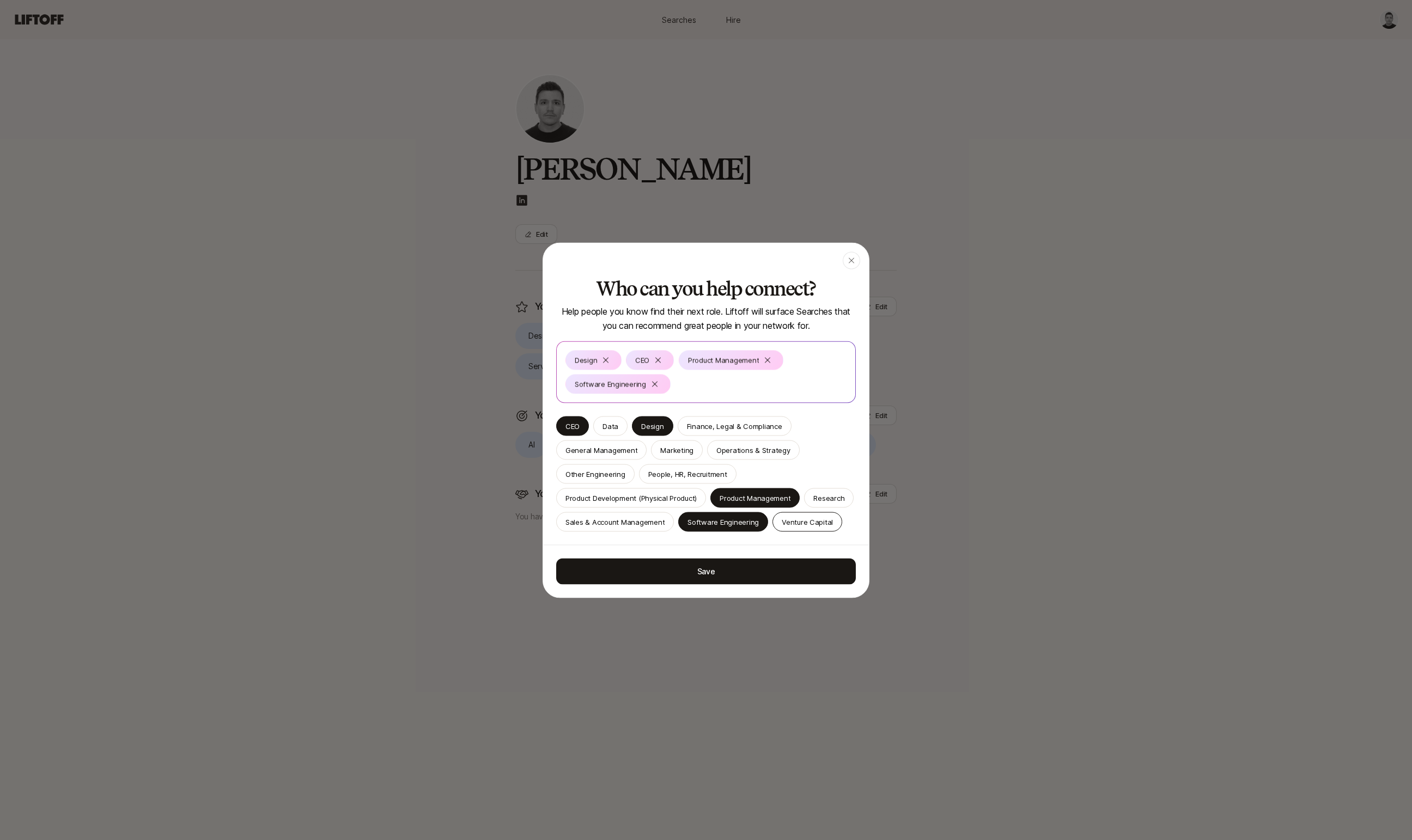
click at [803, 525] on p "Venture Capital" at bounding box center [807, 521] width 51 height 11
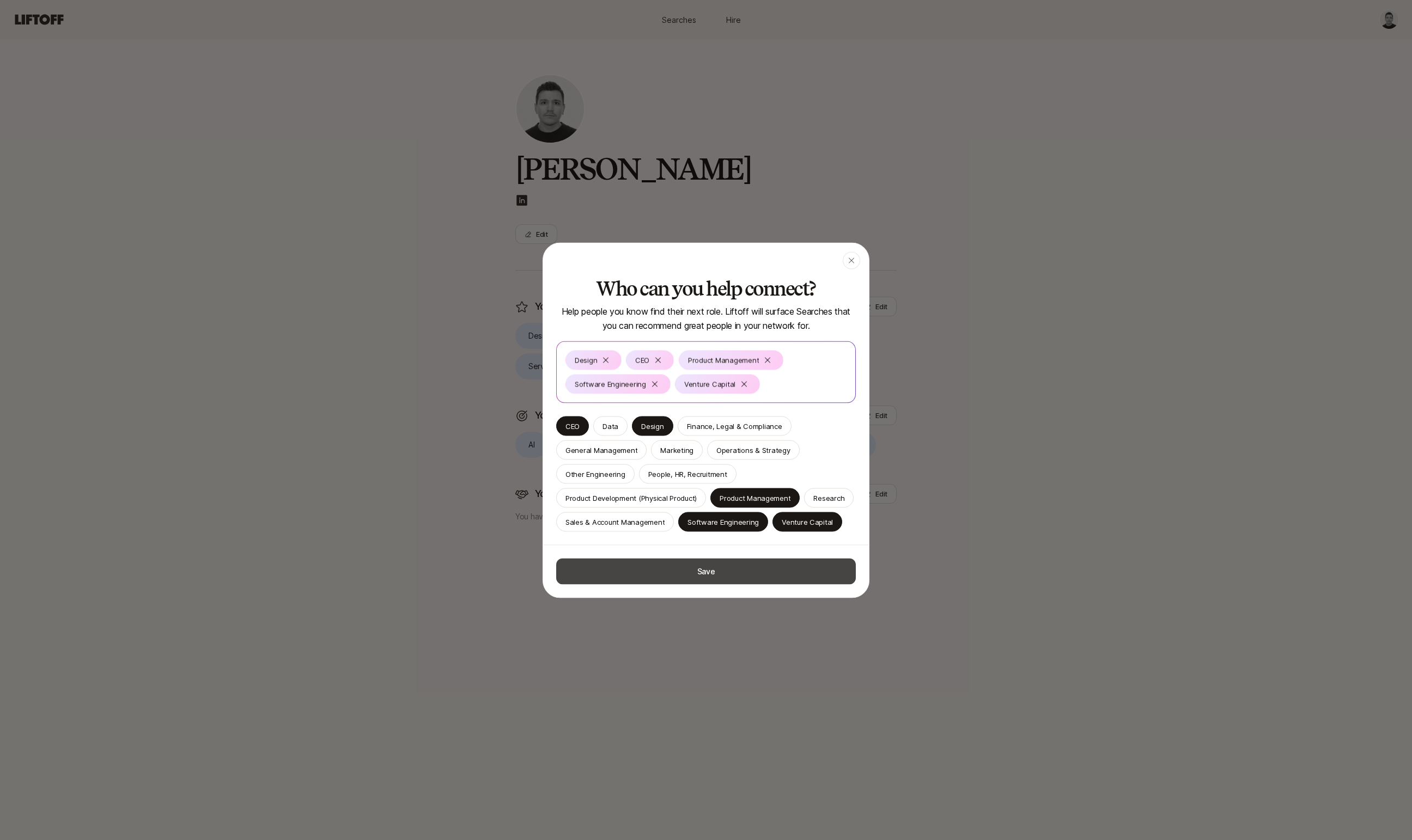
click at [776, 563] on button "Save" at bounding box center [706, 571] width 299 height 26
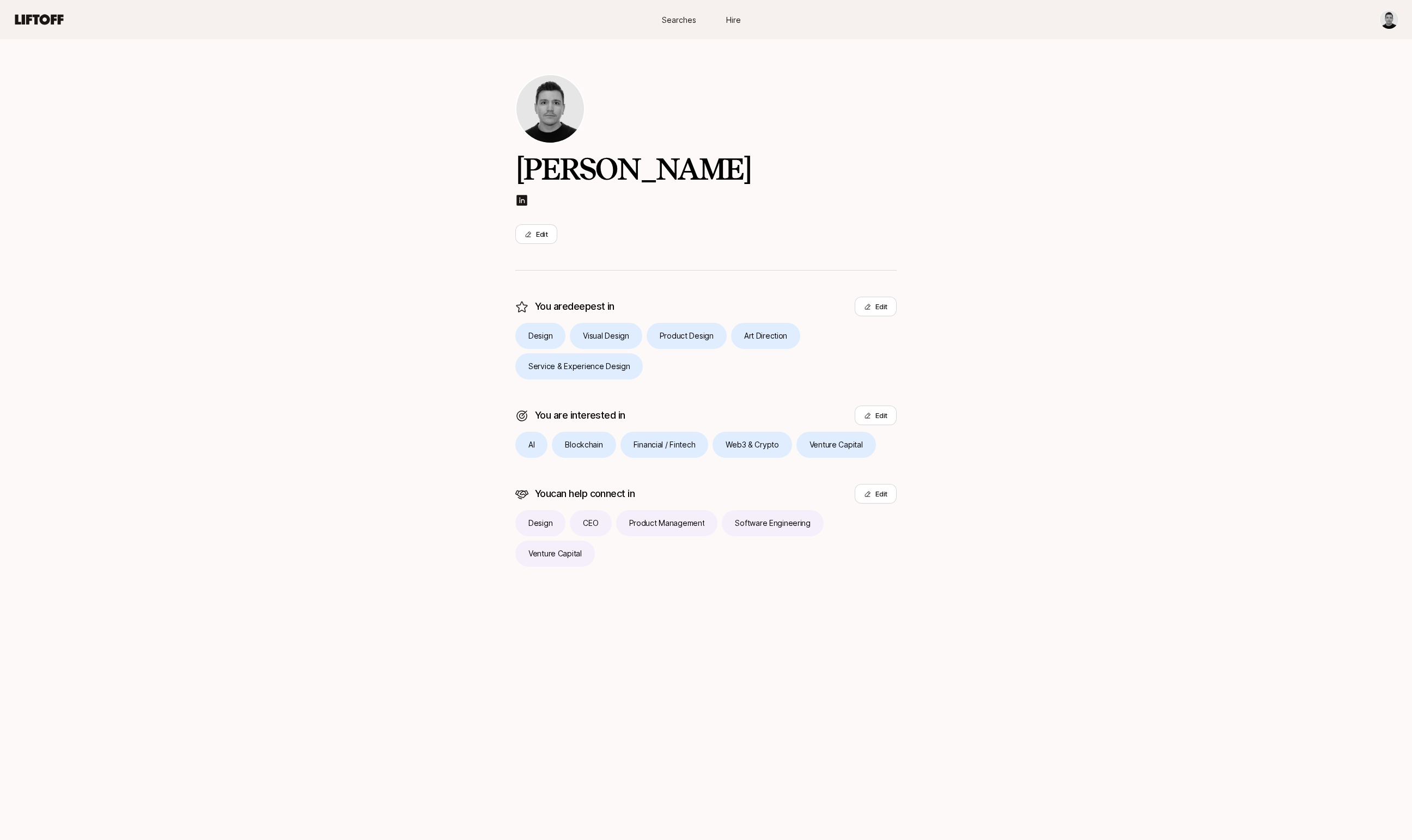
click at [692, 20] on span "Searches" at bounding box center [679, 20] width 34 height 11
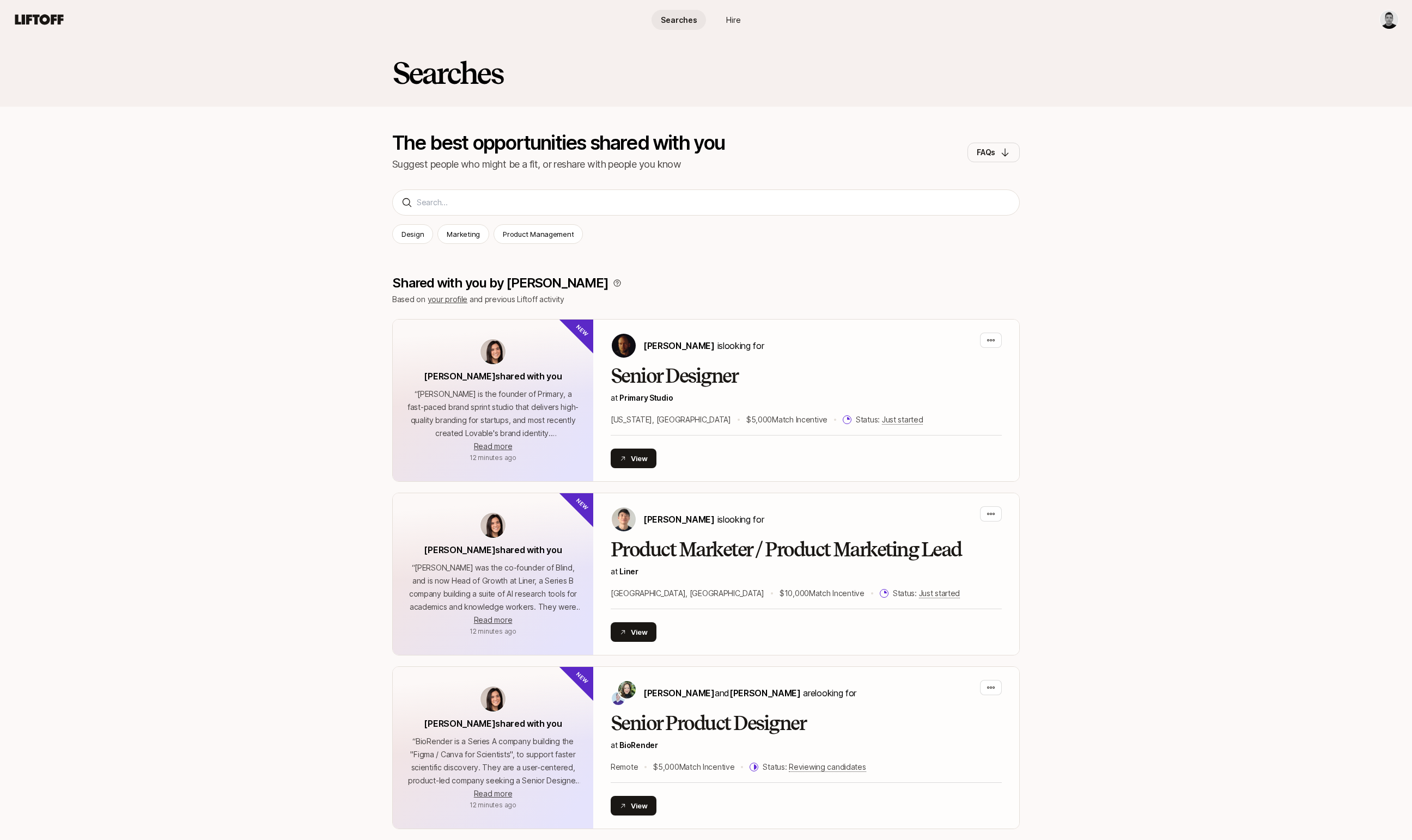
click at [1391, 17] on html "Searches Hire Searches Hire Searches The best opportunities shared with you Sug…" at bounding box center [706, 420] width 1412 height 840
click at [1335, 55] on p "[PERSON_NAME]" at bounding box center [1332, 54] width 115 height 15
click at [1251, 90] on div "Profile" at bounding box center [1312, 91] width 175 height 20
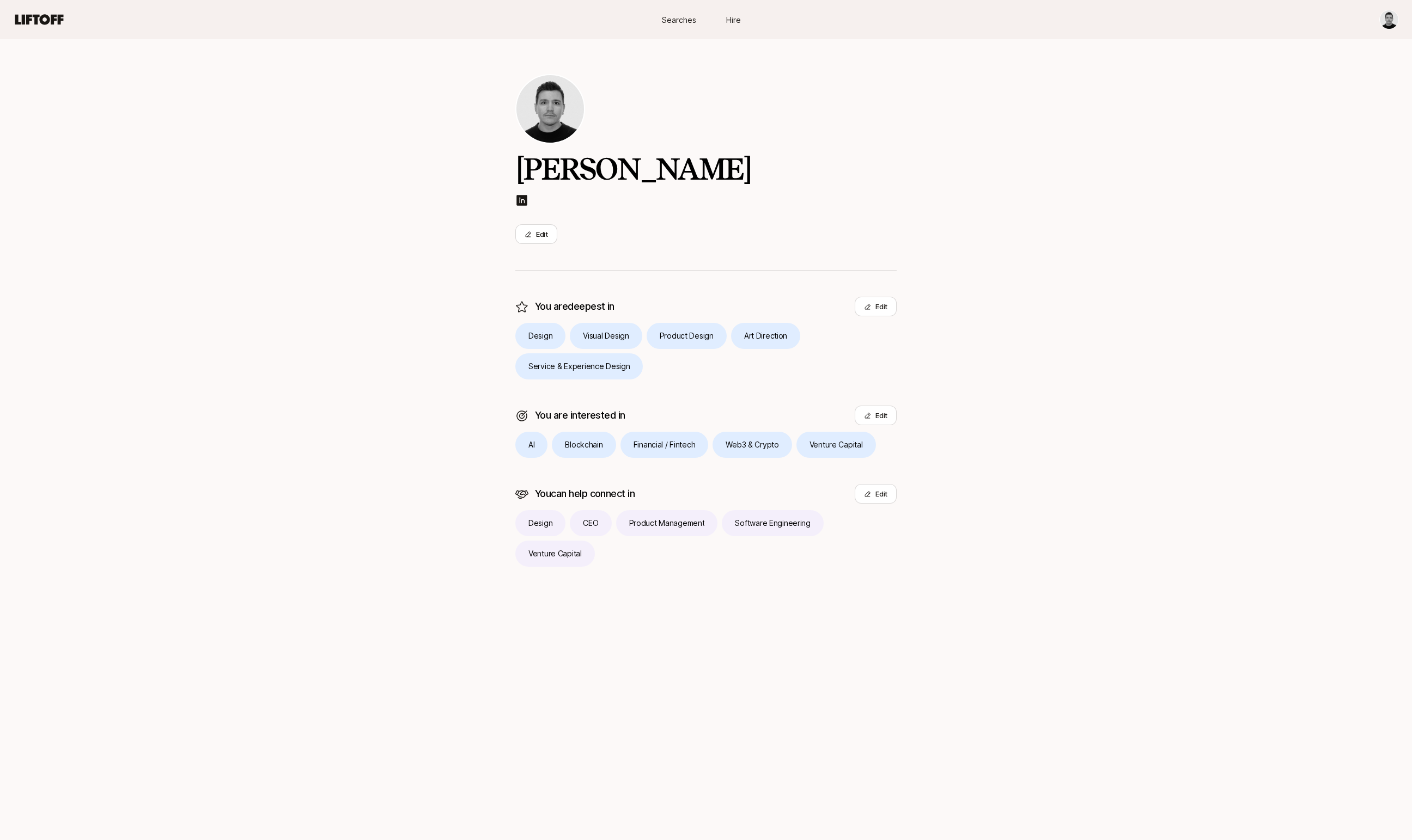
click at [547, 223] on div "Edit" at bounding box center [706, 230] width 381 height 28
click at [546, 240] on button "Edit" at bounding box center [535, 233] width 42 height 20
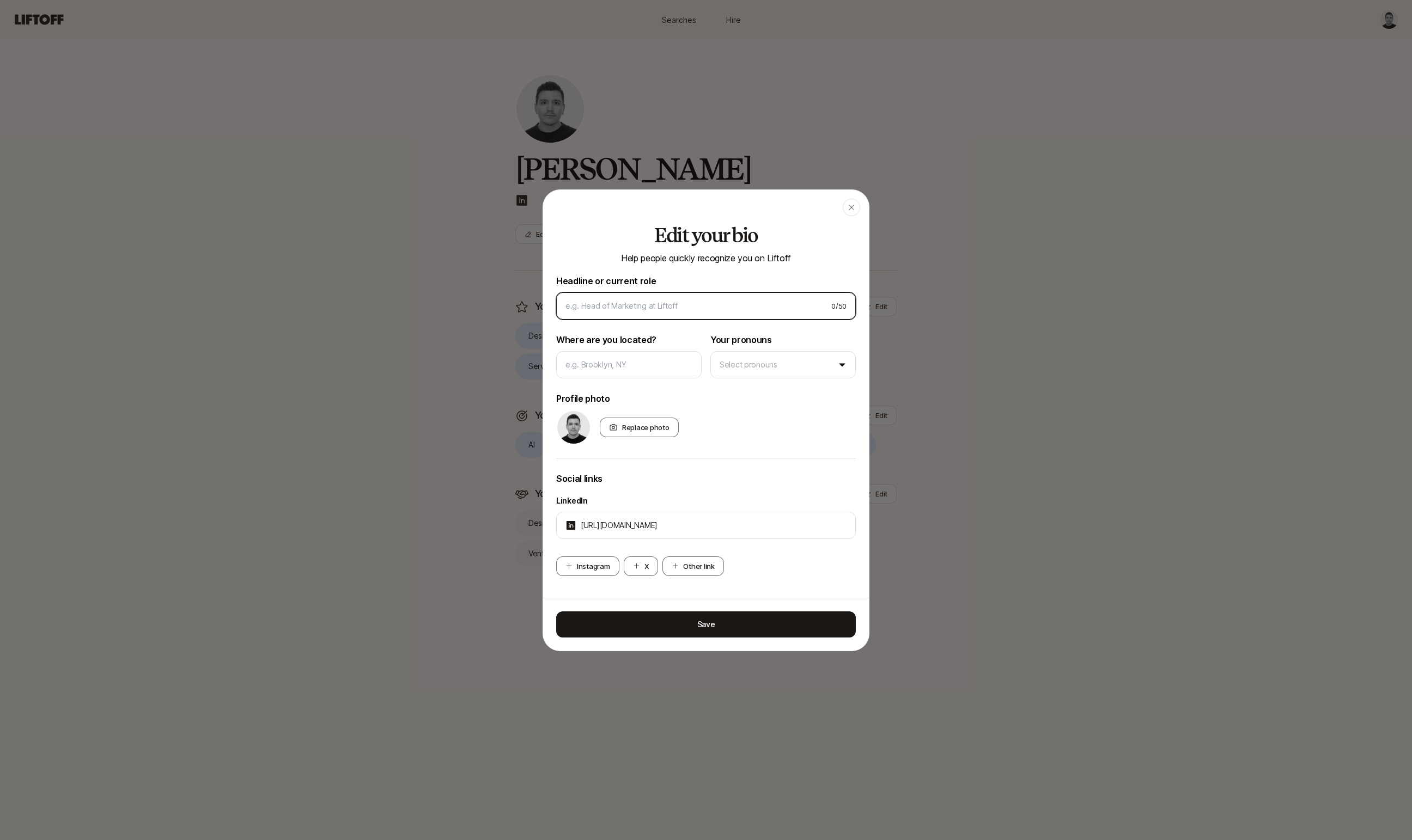
click at [617, 305] on input at bounding box center [693, 306] width 257 height 13
type input "Product Designer"
click at [660, 361] on input at bounding box center [628, 365] width 127 height 13
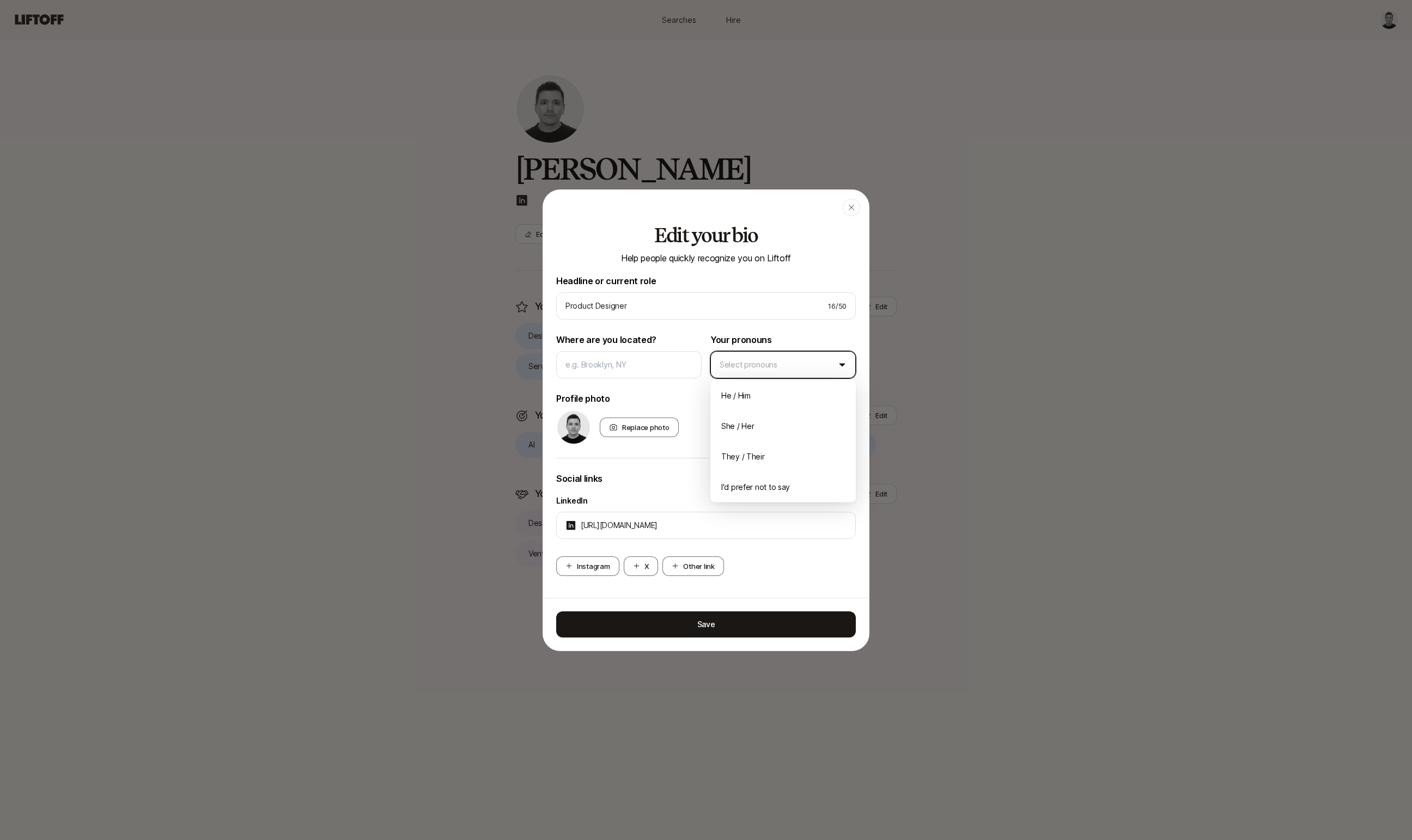
click at [755, 363] on body "Searches Hire Searches Hire Muharrem Senyil Edit You are deepest in Edit Design…" at bounding box center [706, 420] width 1412 height 840
click at [746, 401] on p "Profile photo" at bounding box center [706, 398] width 299 height 14
click at [647, 567] on button "X" at bounding box center [641, 566] width 35 height 20
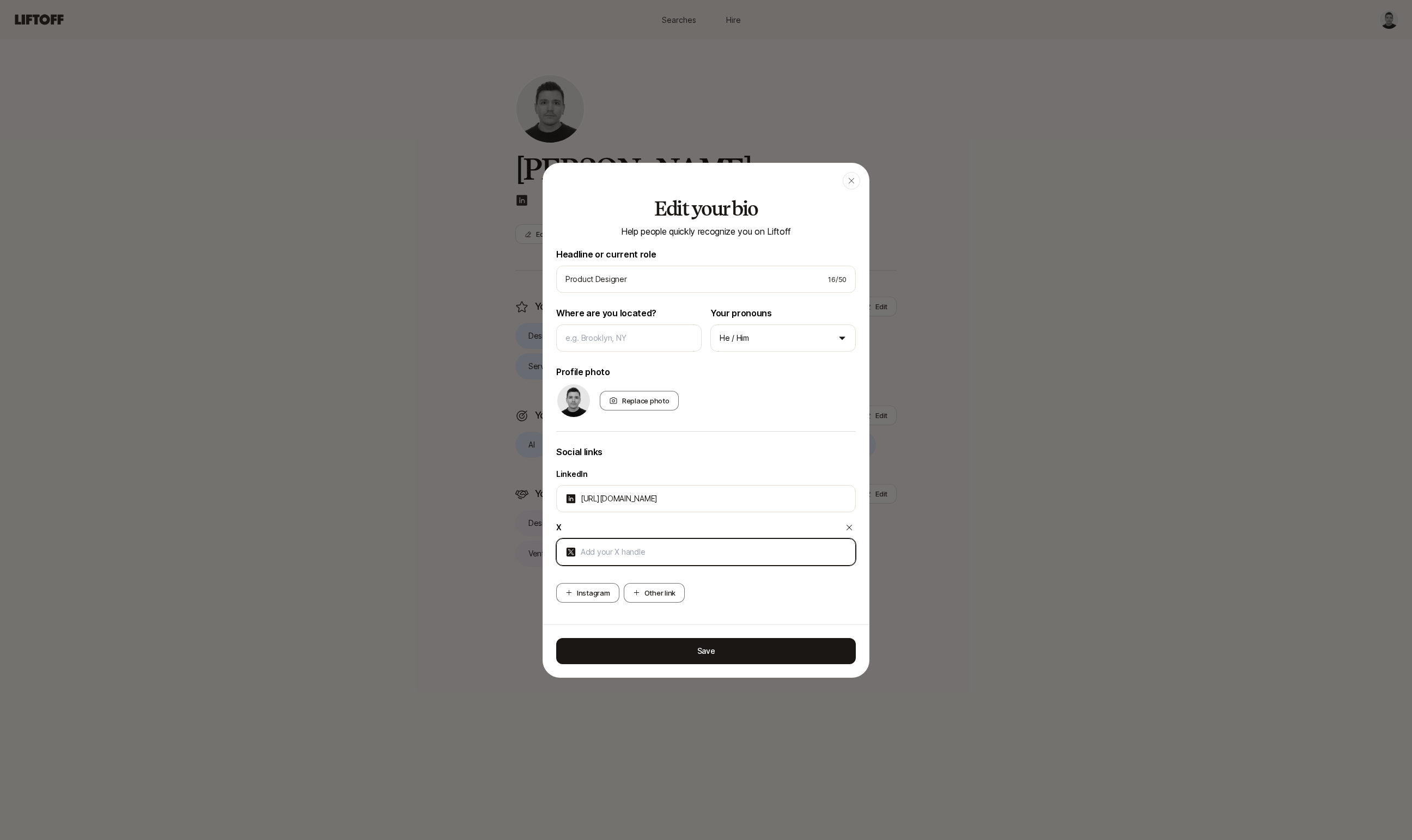
click at [661, 553] on input at bounding box center [714, 552] width 266 height 13
paste input "https://x.com/msenyil"
type input "https://x.com/msenyil"
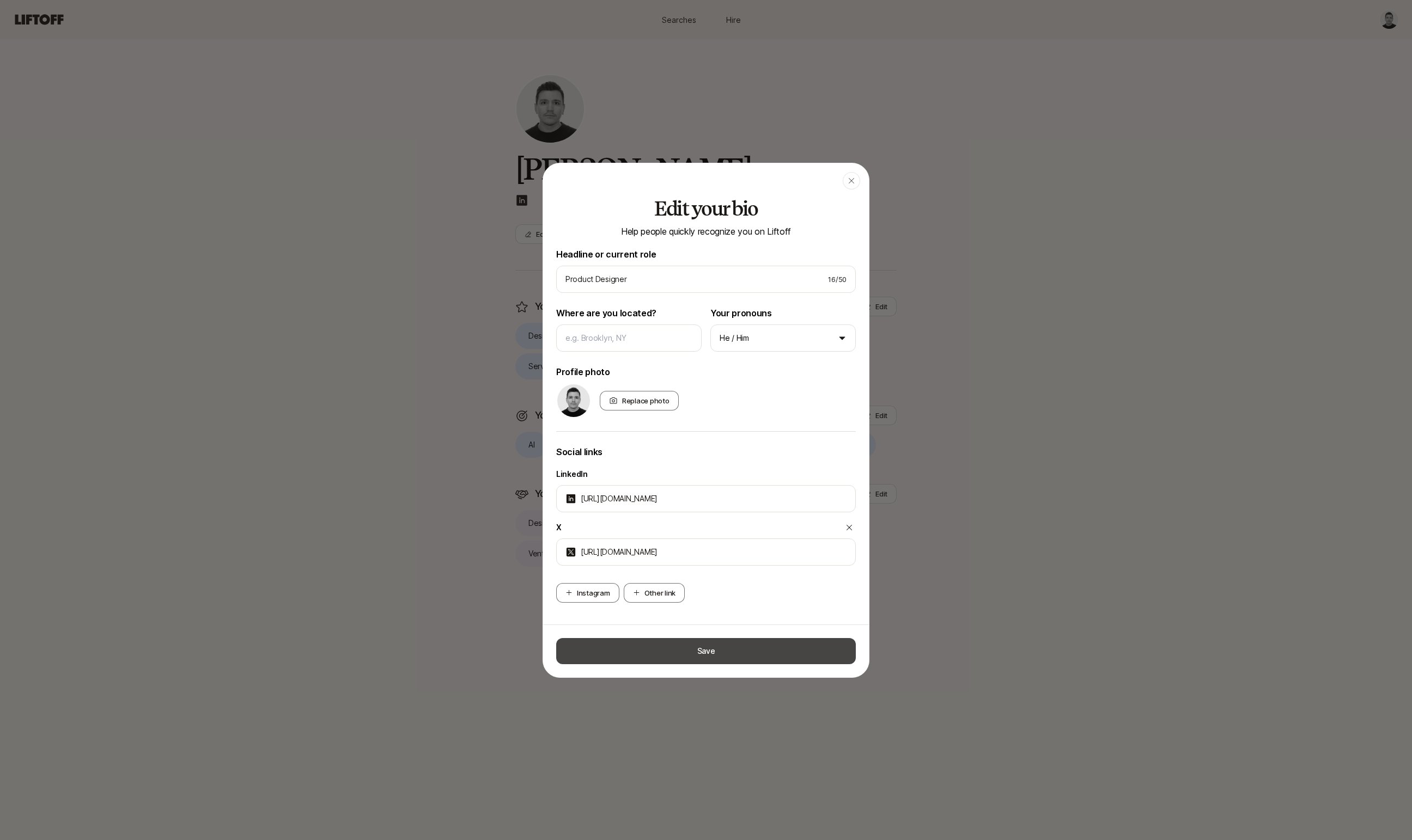
click at [752, 649] on button "Save" at bounding box center [706, 651] width 299 height 26
click at [680, 646] on button "Save" at bounding box center [706, 651] width 299 height 26
click at [679, 596] on button "Other link" at bounding box center [654, 593] width 61 height 20
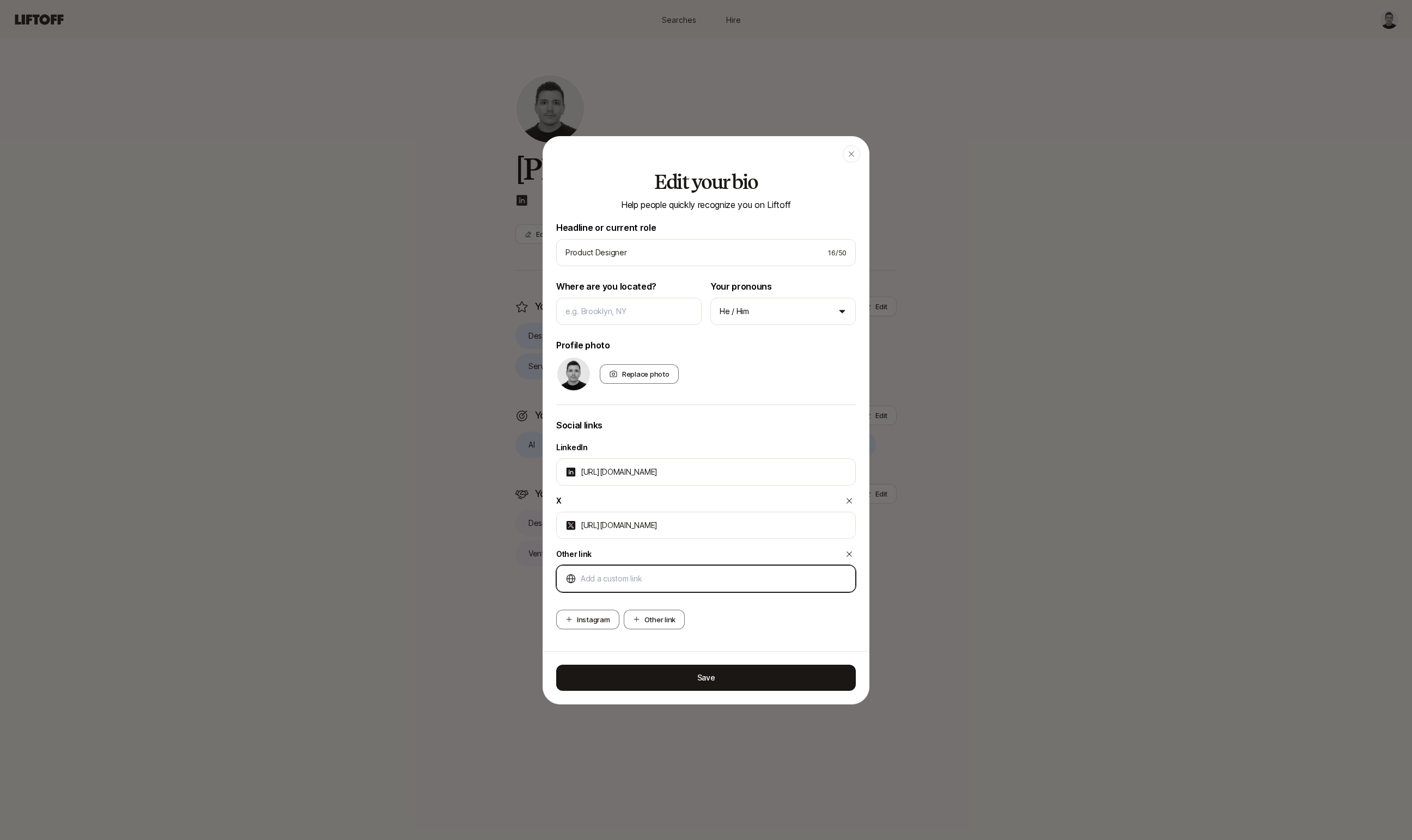
click at [667, 581] on input at bounding box center [714, 579] width 266 height 13
paste input "[URL][DOMAIN_NAME]"
type input "[URL][DOMAIN_NAME]"
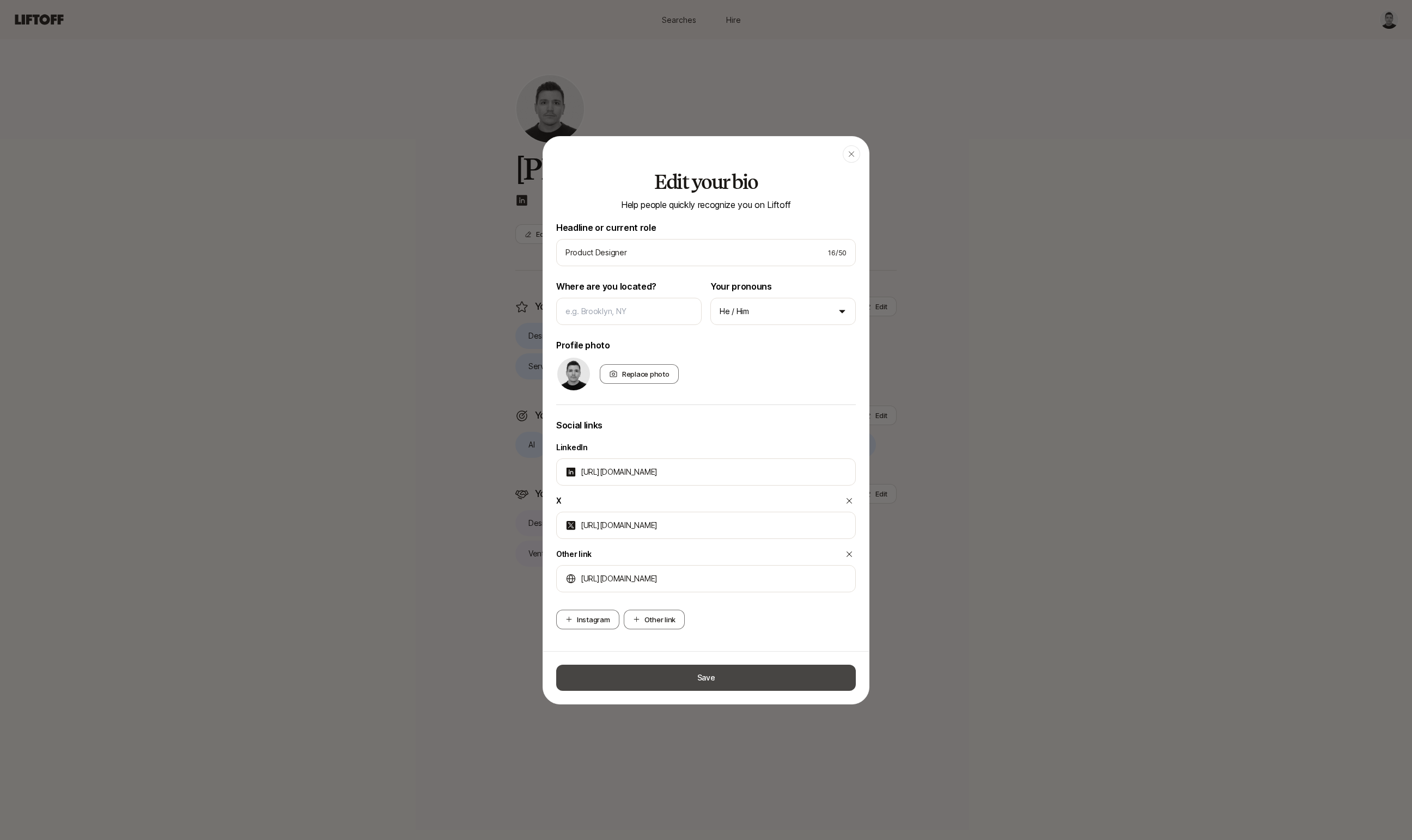
click at [709, 665] on button "Save" at bounding box center [706, 677] width 299 height 26
click at [704, 679] on button "Save" at bounding box center [706, 677] width 299 height 26
click at [717, 677] on button "Save" at bounding box center [706, 677] width 299 height 26
click at [798, 625] on div "Instagram Other link" at bounding box center [706, 619] width 299 height 20
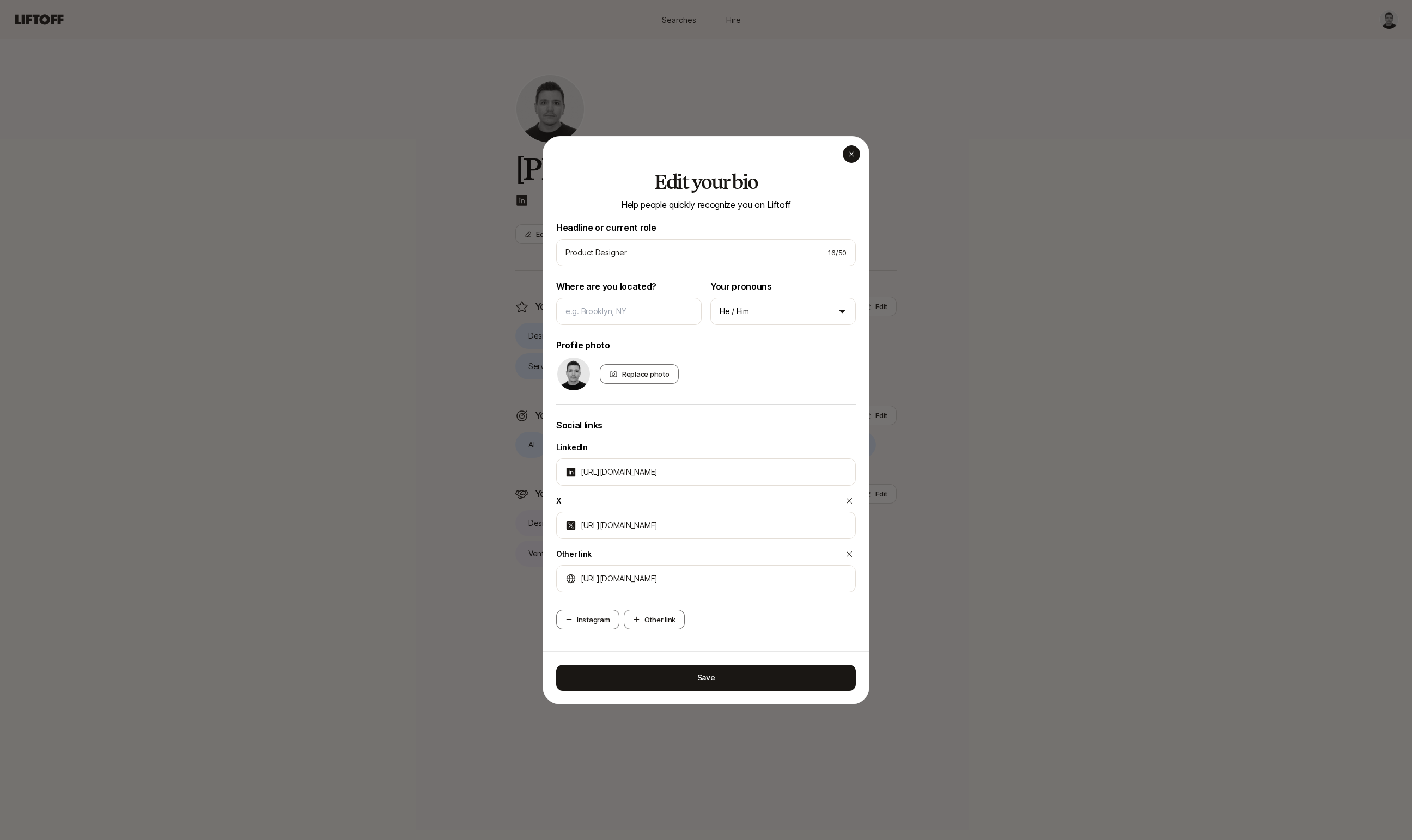
click at [854, 153] on icon "button" at bounding box center [851, 153] width 8 height 8
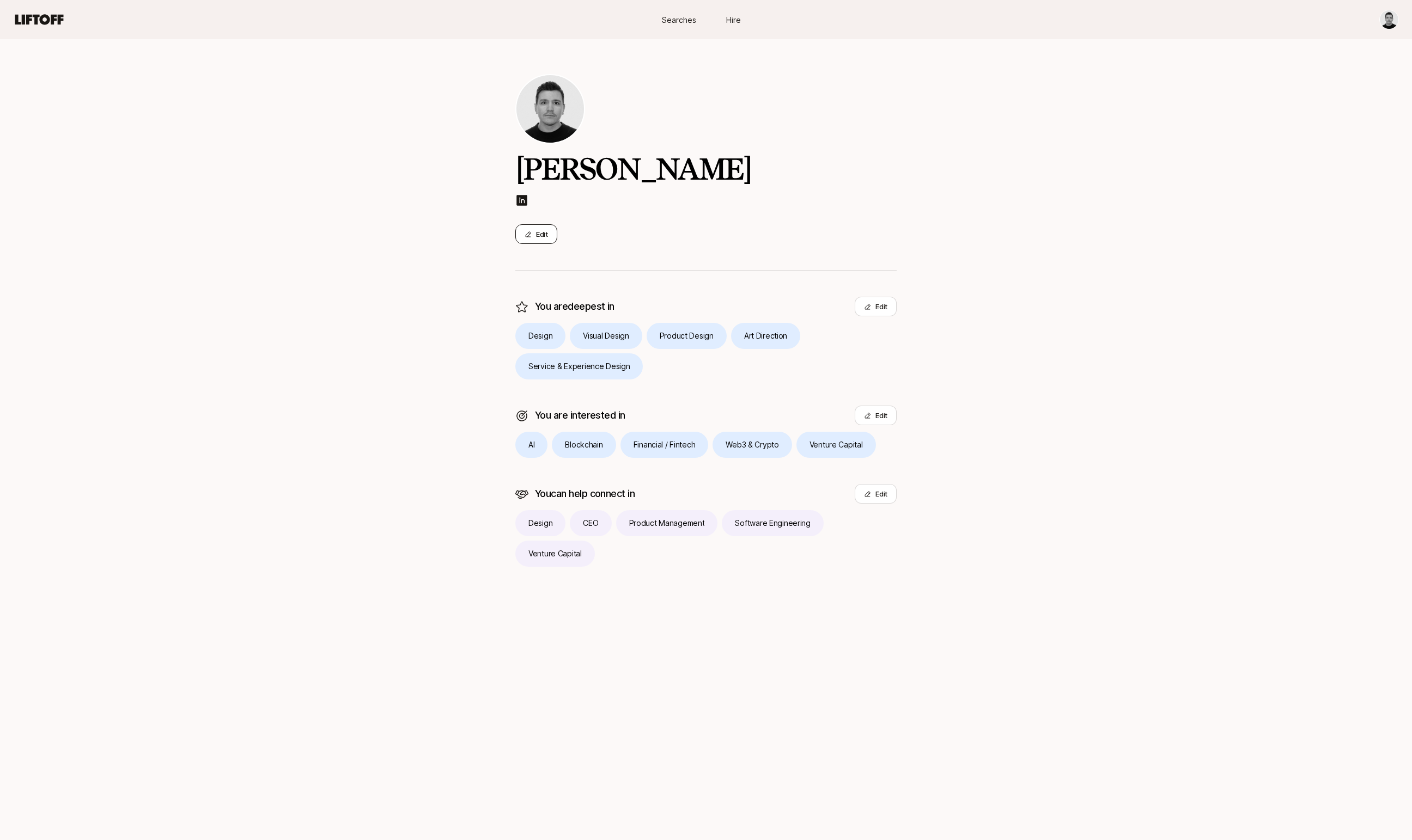
click at [536, 230] on button "Edit" at bounding box center [535, 233] width 42 height 20
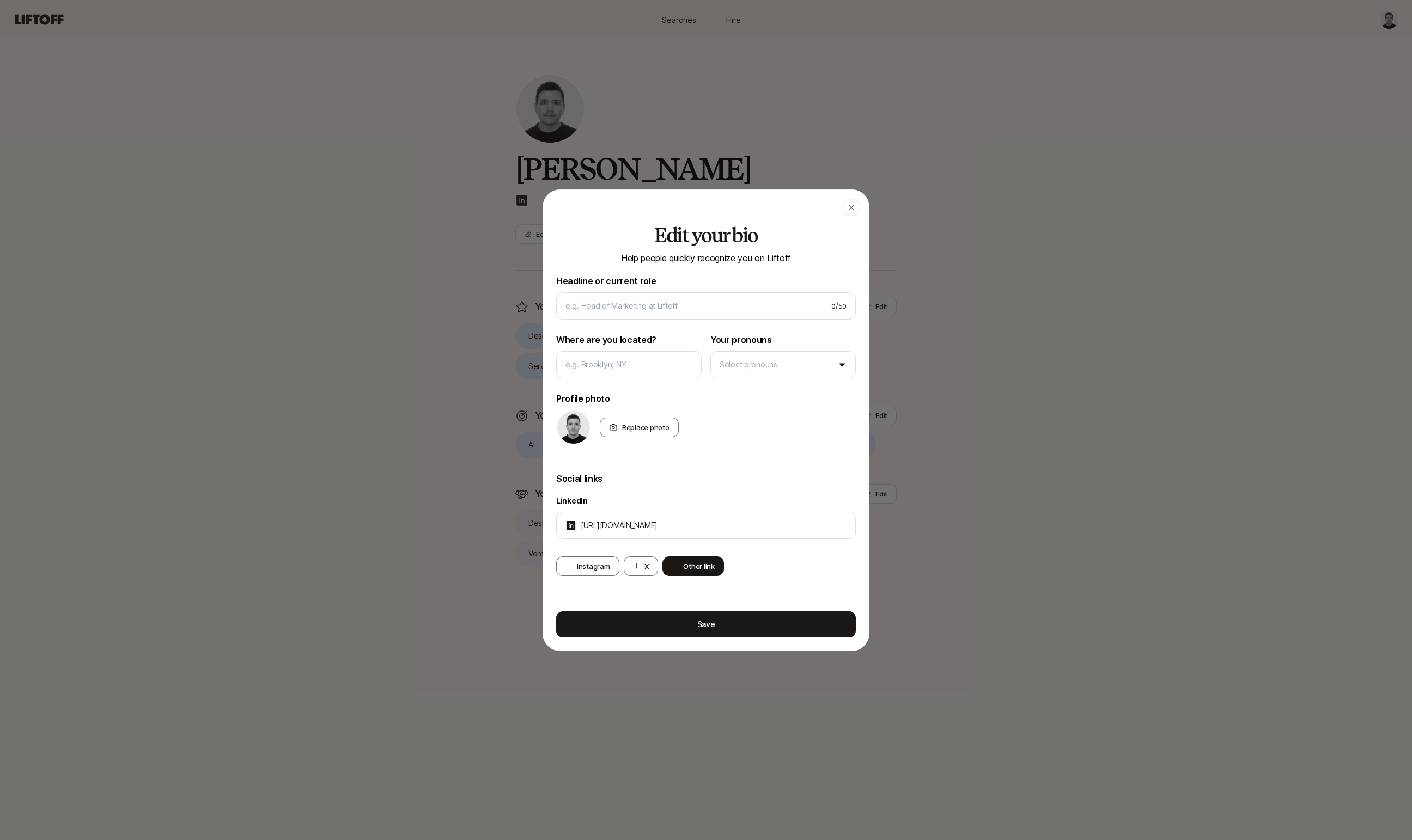
click at [699, 565] on button "Other link" at bounding box center [693, 566] width 61 height 20
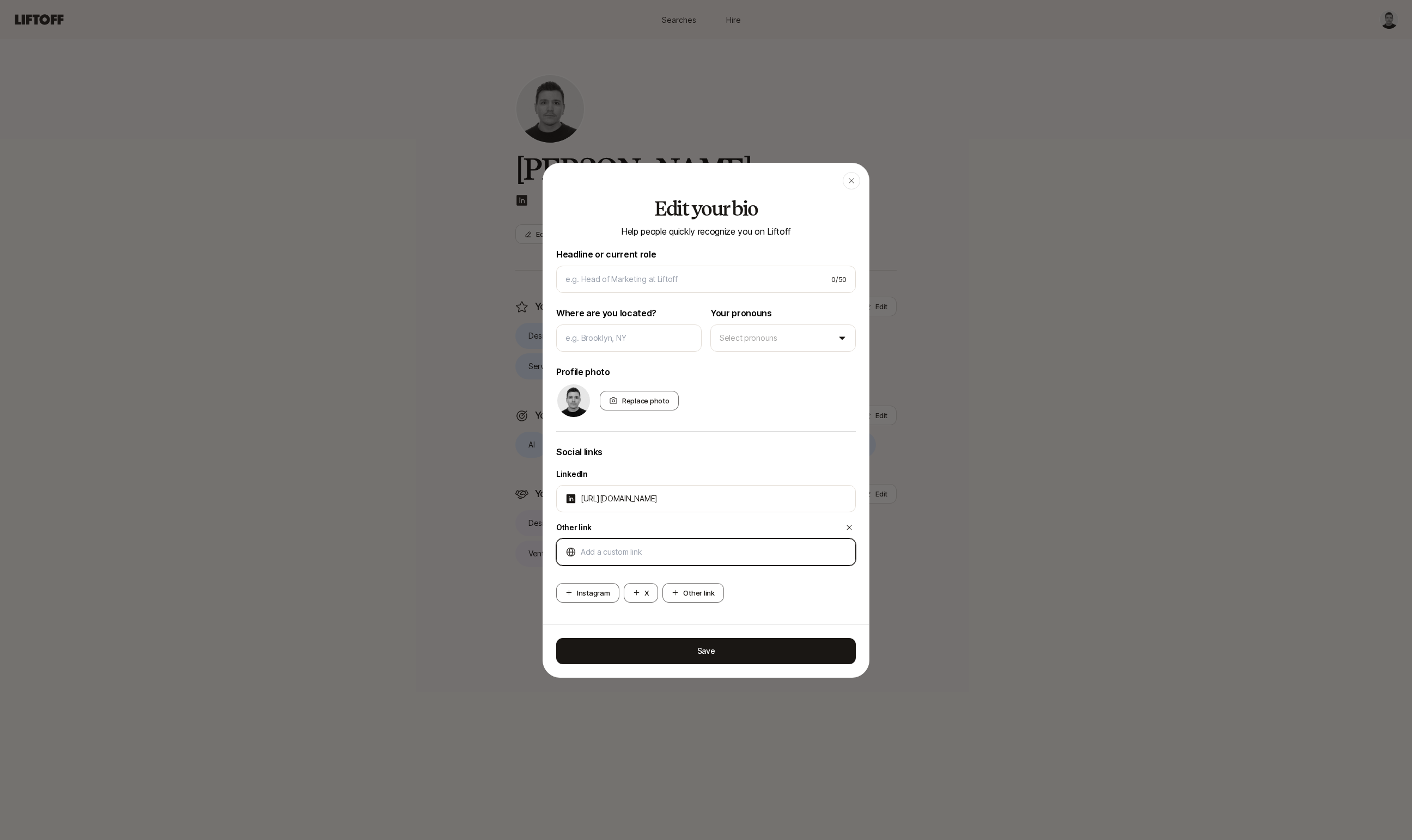
click at [655, 553] on input at bounding box center [714, 552] width 266 height 13
paste input "[URL][DOMAIN_NAME]"
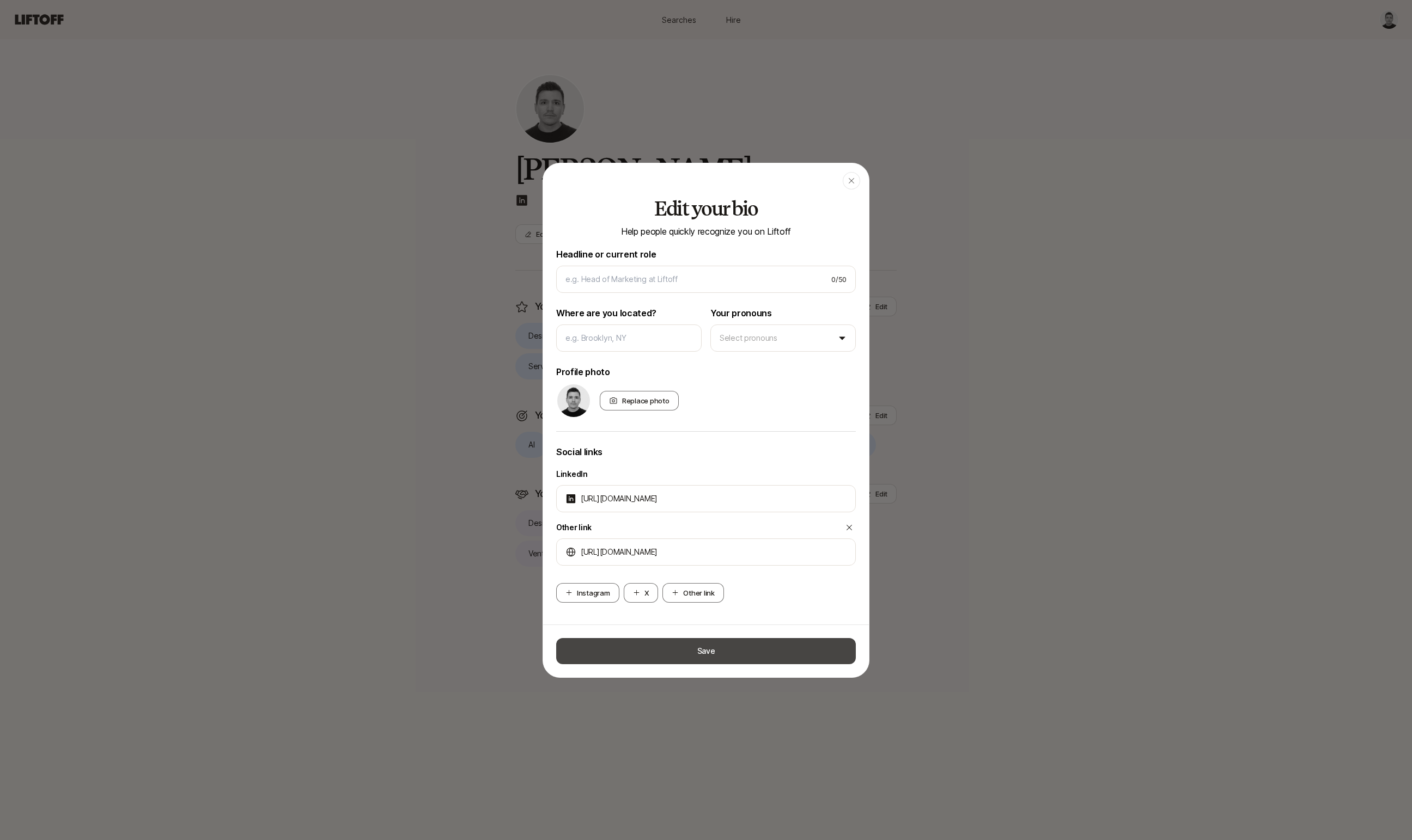
click at [715, 650] on button "Save" at bounding box center [706, 651] width 299 height 26
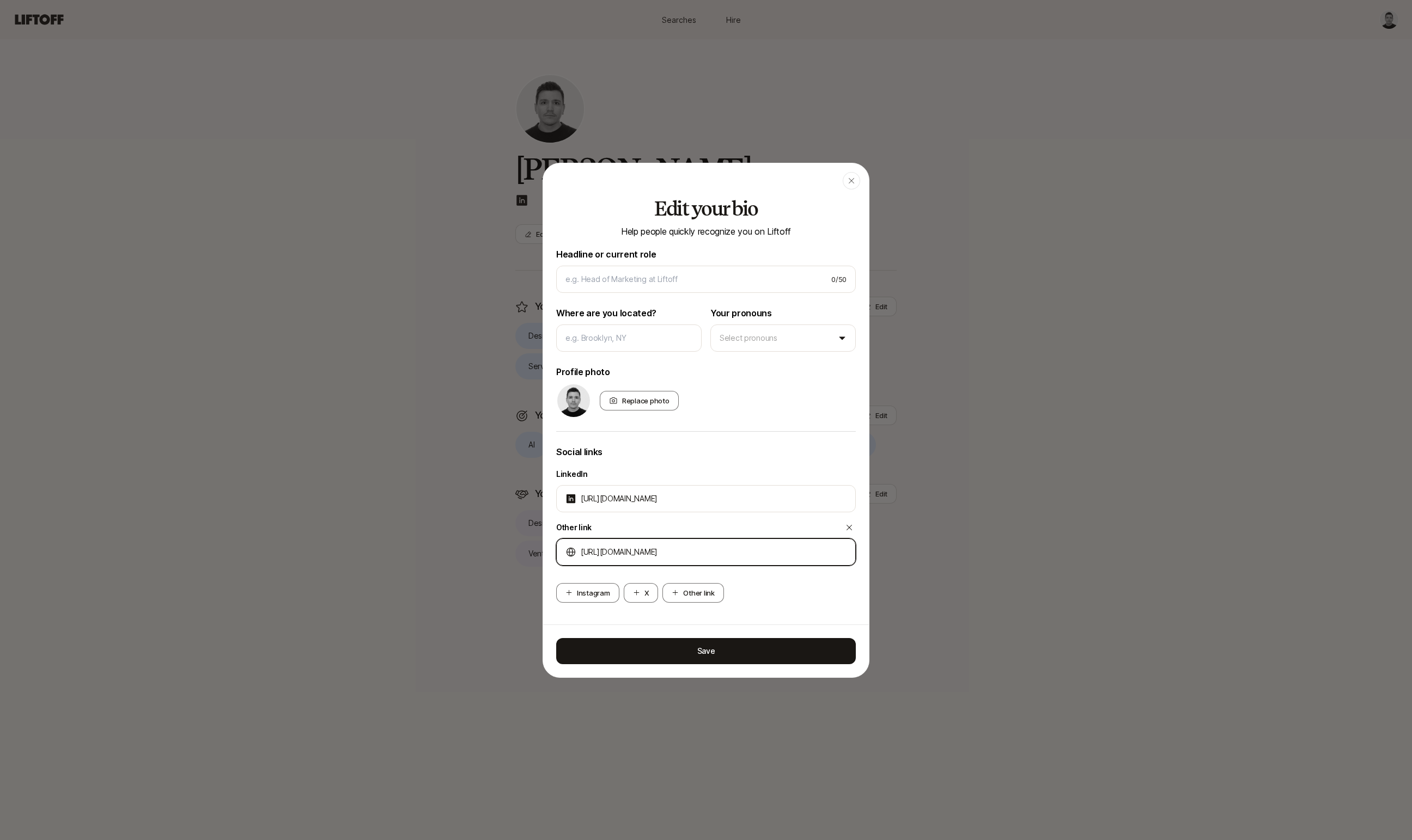
click at [673, 557] on input "[URL][DOMAIN_NAME]" at bounding box center [714, 552] width 266 height 13
type input "[URL][DOMAIN_NAME]"
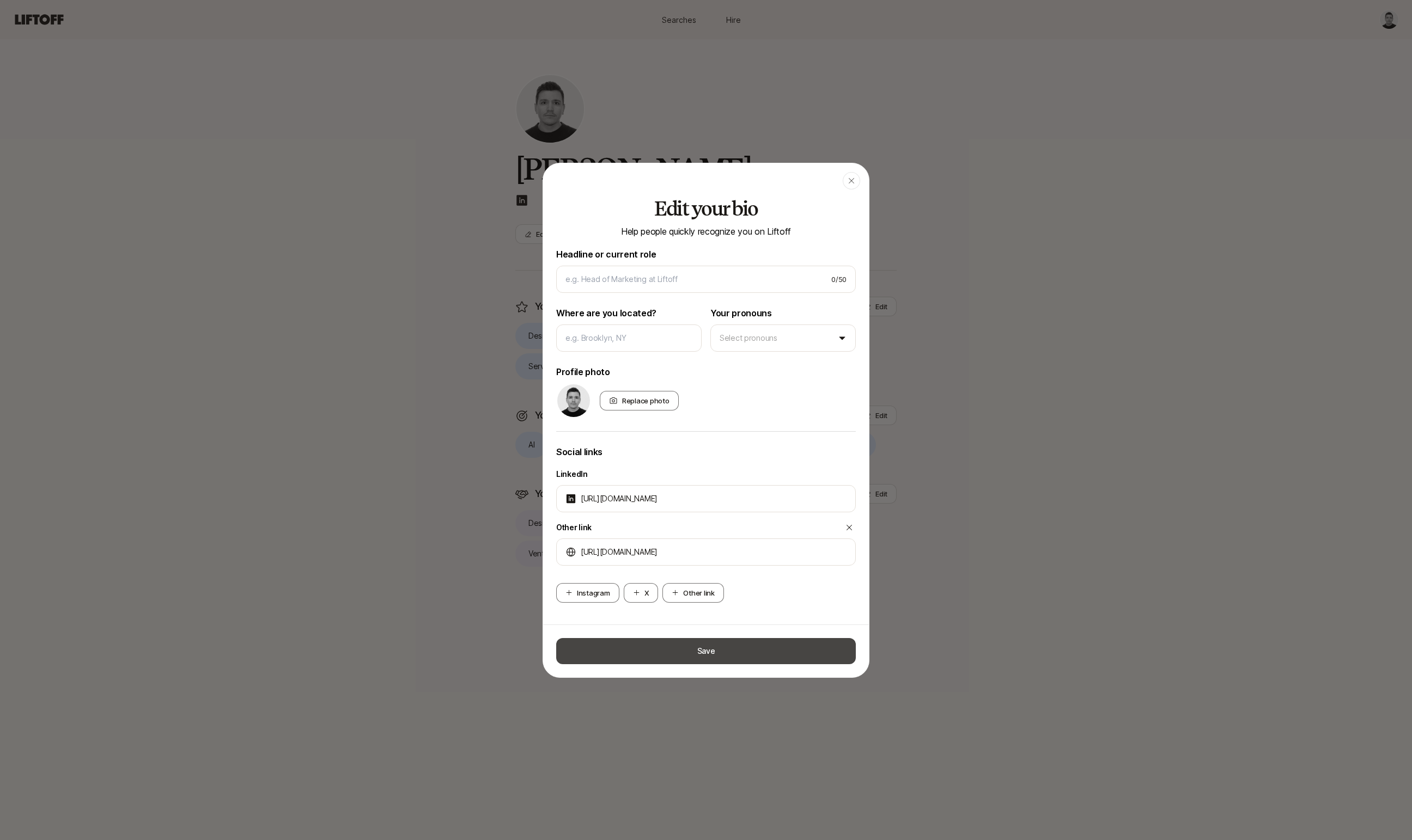
click at [702, 650] on button "Save" at bounding box center [706, 651] width 299 height 26
click at [756, 667] on div "Save" at bounding box center [706, 650] width 325 height 53
click at [757, 649] on button "Save" at bounding box center [706, 651] width 299 height 26
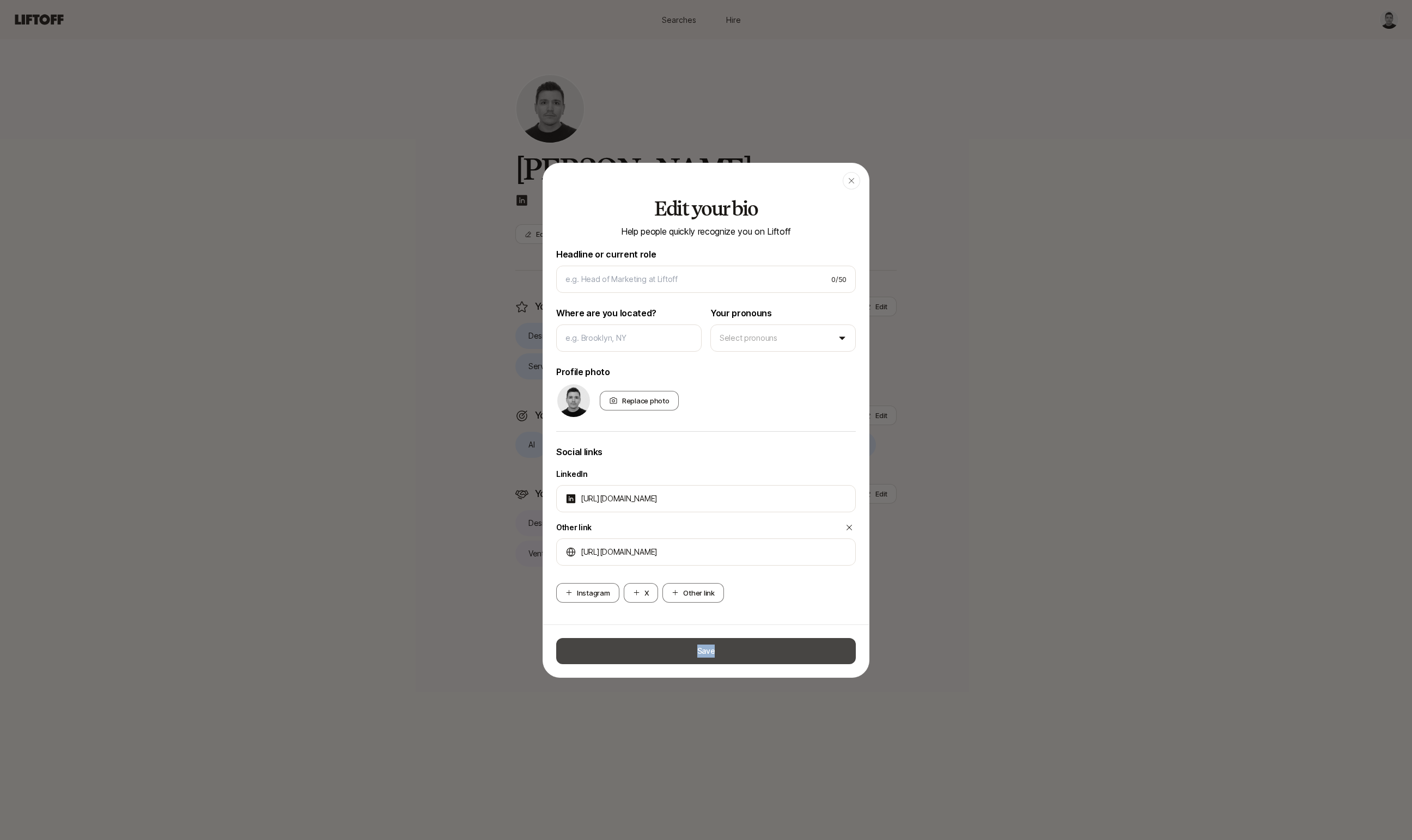
click at [757, 649] on button "Save" at bounding box center [706, 651] width 299 height 26
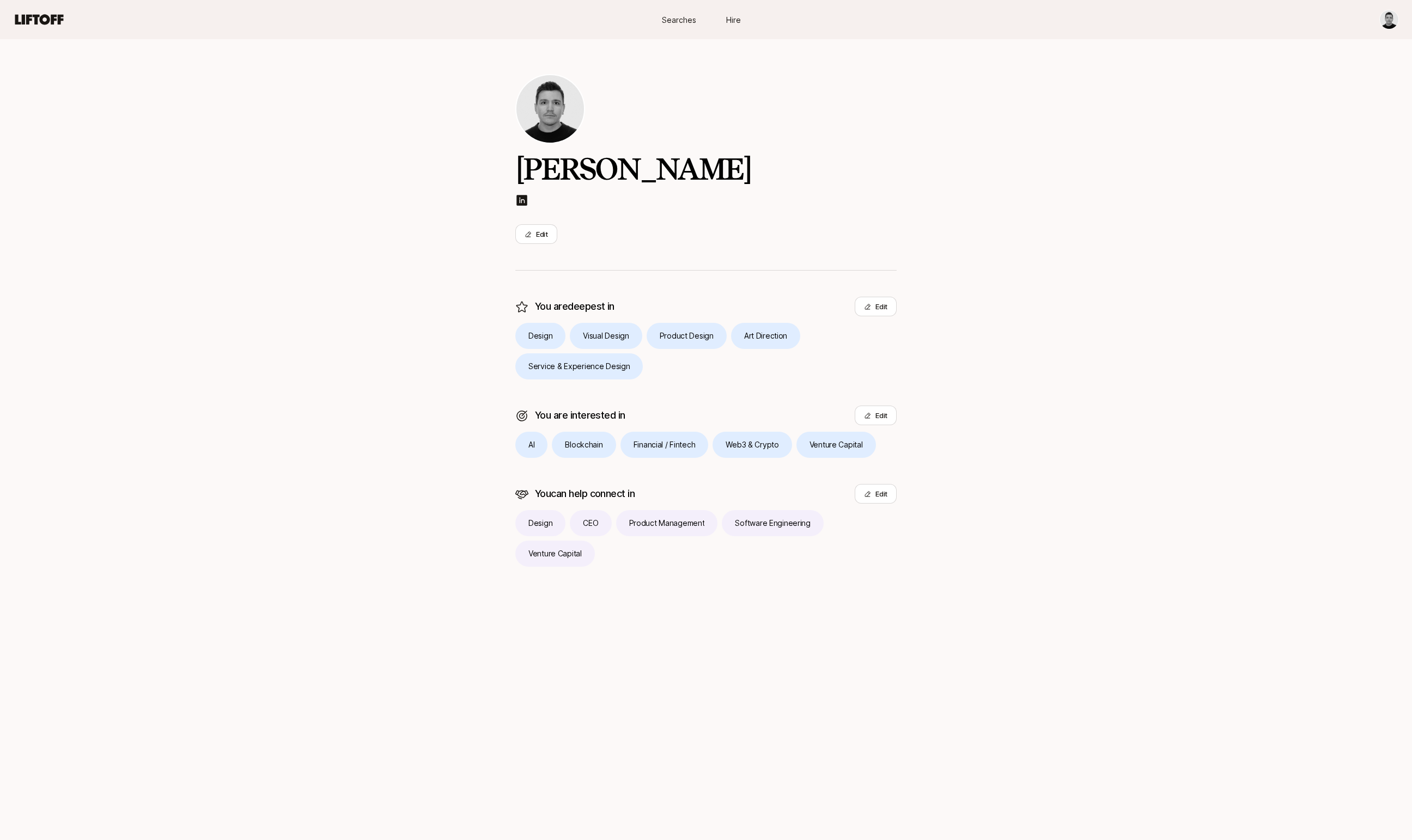
click at [674, 11] on link "Searches" at bounding box center [679, 20] width 55 height 20
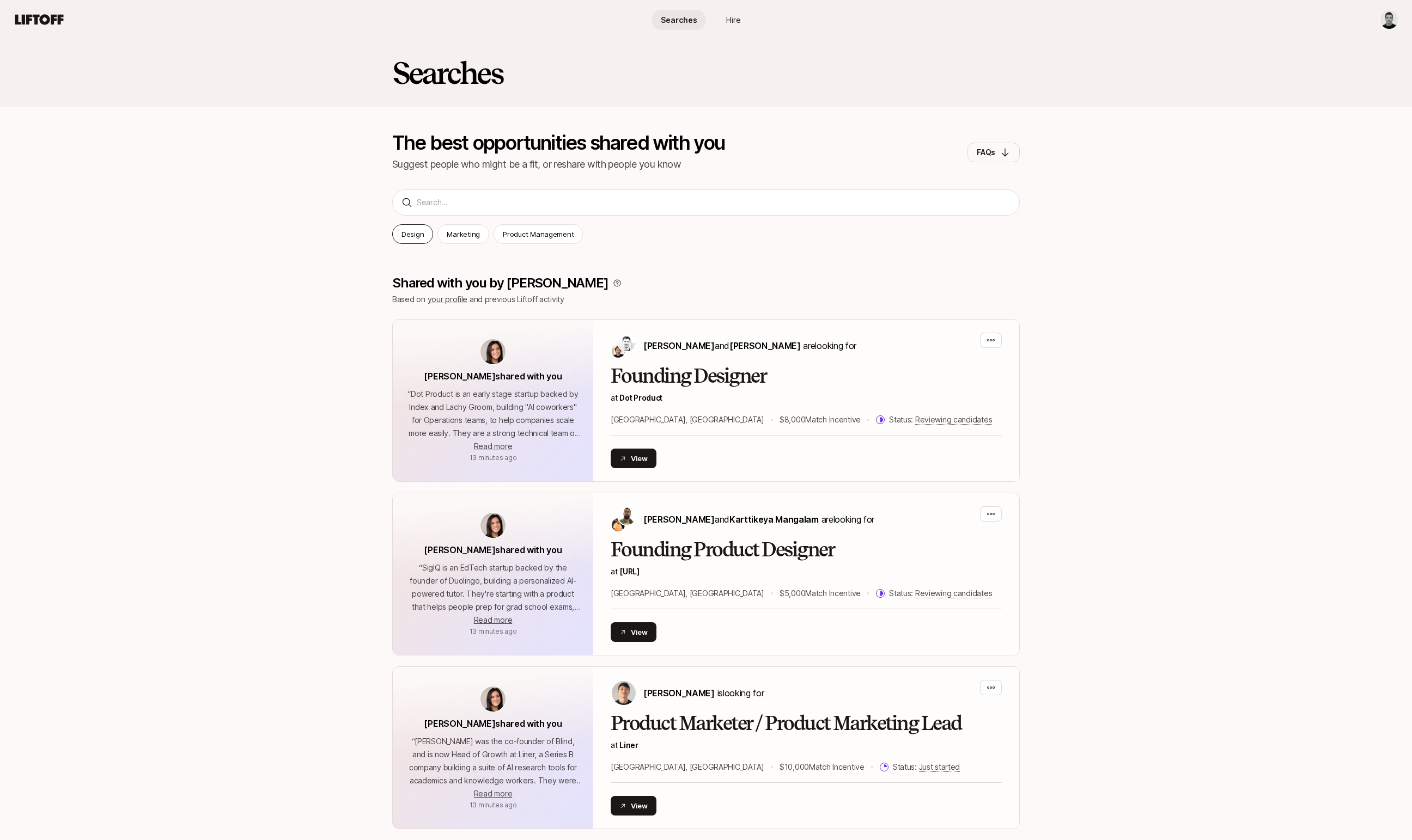
click at [417, 229] on p "Design" at bounding box center [413, 234] width 22 height 11
